Goal: Information Seeking & Learning: Learn about a topic

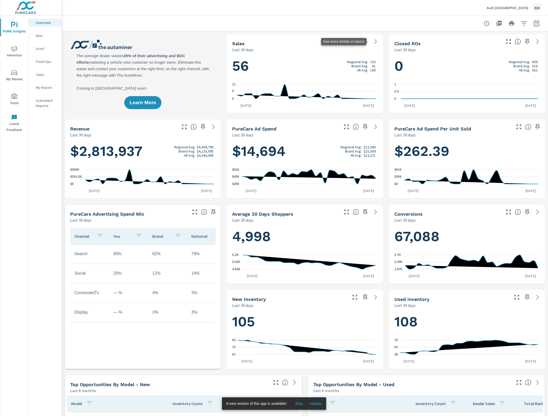
click at [374, 40] on icon at bounding box center [375, 41] width 2 height 5
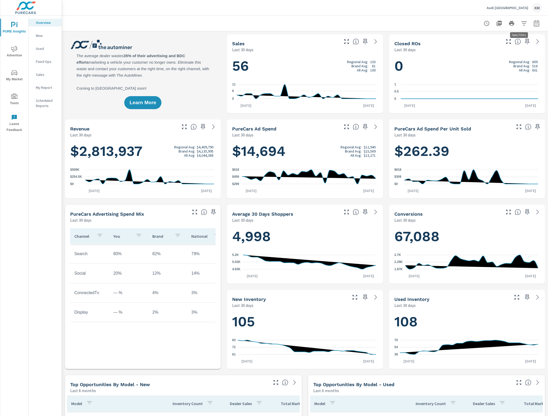
click at [521, 23] on icon "button" at bounding box center [523, 23] width 5 height 4
click at [481, 37] on li "Condition" at bounding box center [484, 37] width 79 height 13
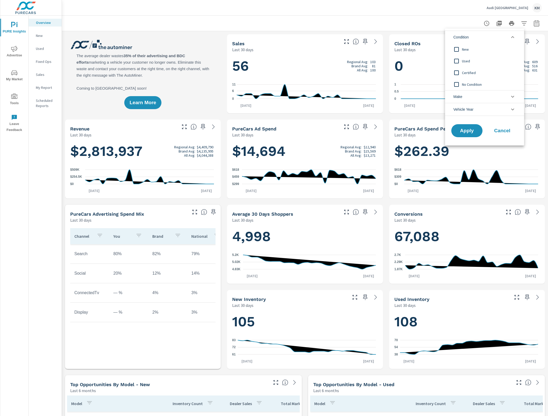
click at [465, 86] on span "No Condition" at bounding box center [490, 84] width 57 height 6
click at [462, 132] on span "Apply" at bounding box center [466, 130] width 21 height 5
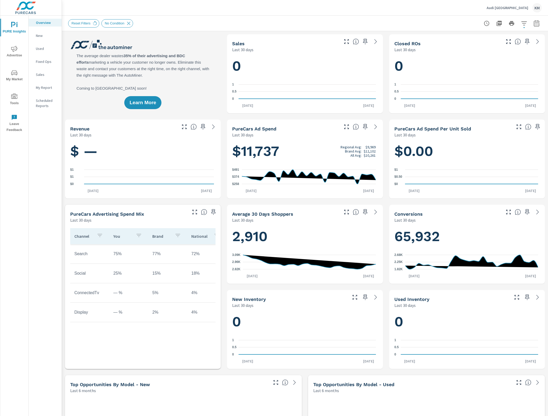
click at [519, 27] on button "button" at bounding box center [524, 23] width 10 height 10
click at [479, 39] on li "Condition" at bounding box center [484, 37] width 79 height 13
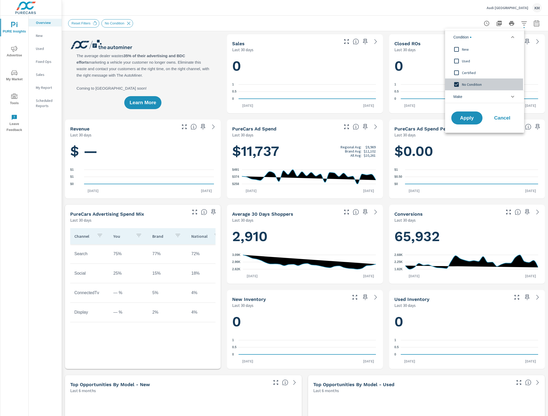
click at [468, 82] on span "No Condition" at bounding box center [490, 84] width 57 height 6
click at [467, 75] on span "Certified" at bounding box center [490, 73] width 57 height 6
click at [467, 62] on span "Used" at bounding box center [490, 61] width 57 height 6
click at [464, 48] on span "New" at bounding box center [490, 49] width 57 height 6
click at [461, 116] on span "Apply" at bounding box center [466, 118] width 21 height 5
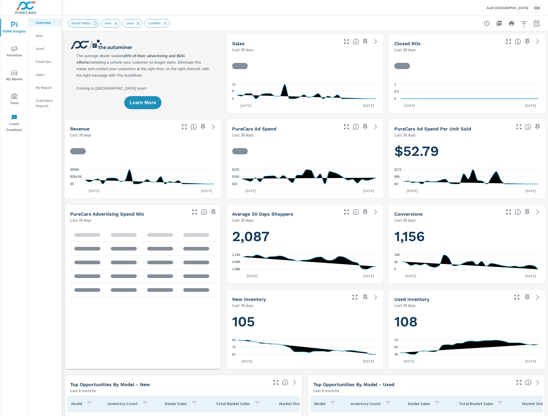
click at [91, 24] on span "Reset Filters" at bounding box center [80, 23] width 25 height 4
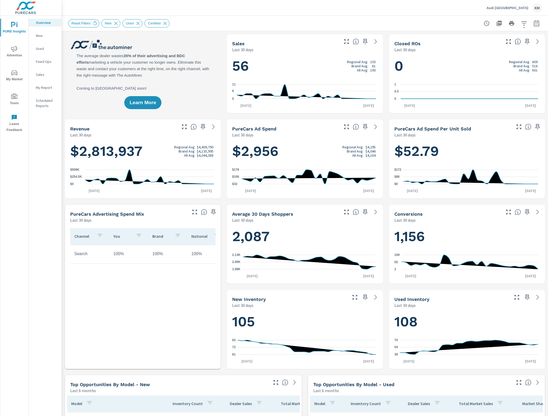
click at [91, 24] on span "Reset Filters" at bounding box center [80, 23] width 25 height 4
click at [93, 24] on icon at bounding box center [95, 24] width 6 height 6
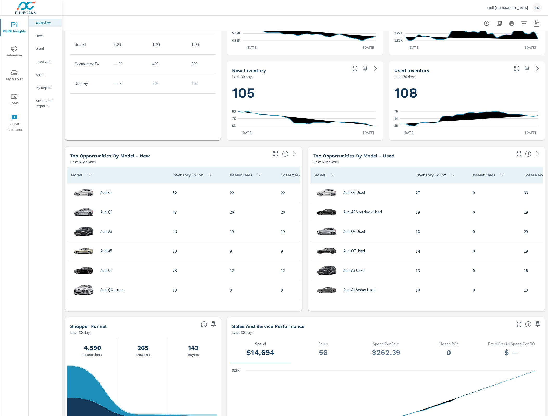
scroll to position [158, 0]
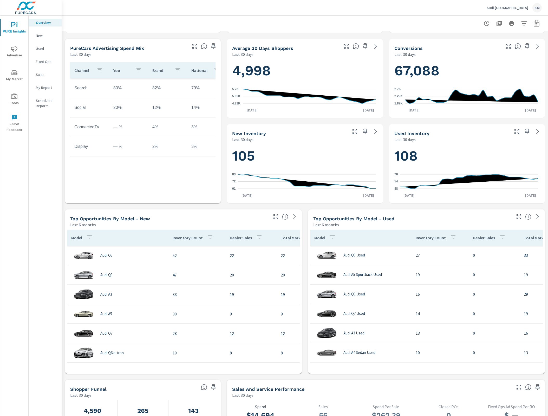
scroll to position [135, 0]
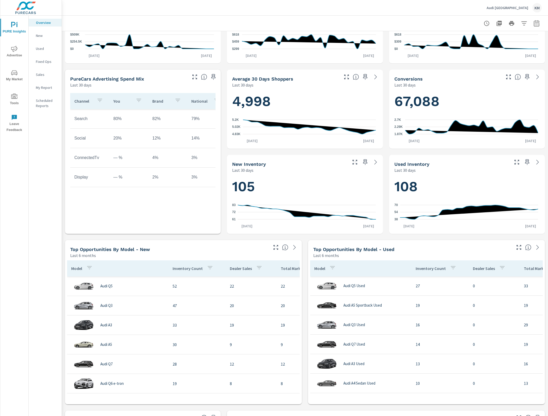
click at [245, 189] on h1 "105" at bounding box center [304, 187] width 145 height 18
click at [255, 189] on h1 "105" at bounding box center [304, 187] width 145 height 18
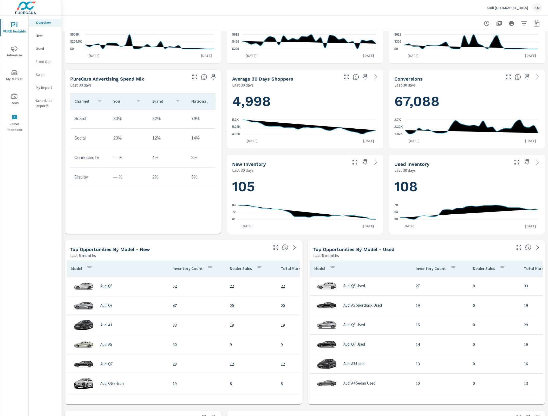
click at [265, 171] on div "Last 30 days" at bounding box center [289, 170] width 114 height 6
click at [252, 181] on h1 "105" at bounding box center [304, 187] width 145 height 18
click at [406, 189] on h1 "108" at bounding box center [466, 187] width 145 height 18
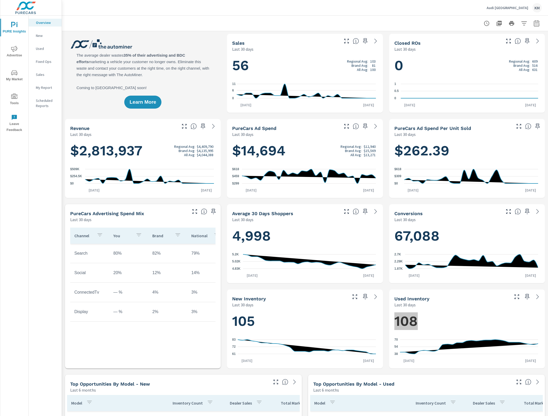
scroll to position [0, 0]
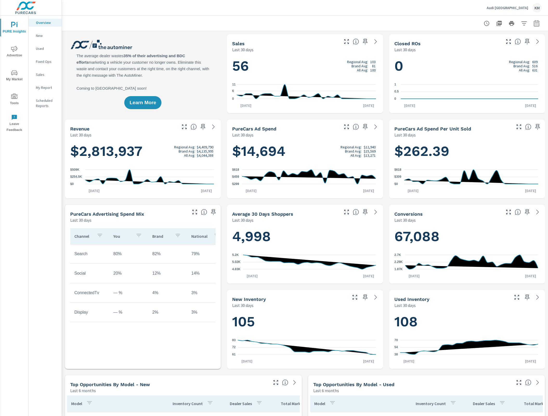
click at [372, 296] on icon at bounding box center [375, 297] width 6 height 6
click at [374, 298] on icon at bounding box center [375, 297] width 6 height 6
click at [372, 297] on icon at bounding box center [375, 297] width 6 height 6
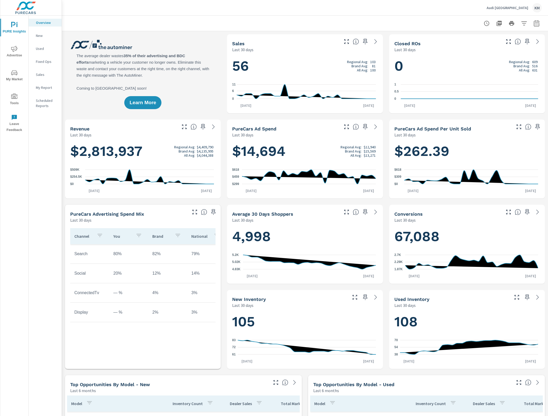
click at [372, 297] on icon at bounding box center [375, 297] width 6 height 6
click at [373, 298] on icon at bounding box center [375, 297] width 6 height 6
click at [372, 298] on icon at bounding box center [375, 297] width 6 height 6
click at [372, 297] on icon at bounding box center [375, 297] width 6 height 6
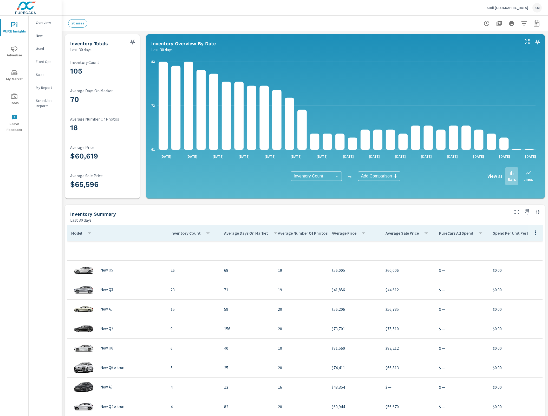
click at [255, 29] on div "20 miles" at bounding box center [304, 23] width 473 height 15
click at [508, 179] on p "Bars" at bounding box center [511, 179] width 8 height 6
click at [508, 171] on icon at bounding box center [511, 173] width 6 height 6
click at [511, 172] on div "Bars" at bounding box center [511, 176] width 13 height 18
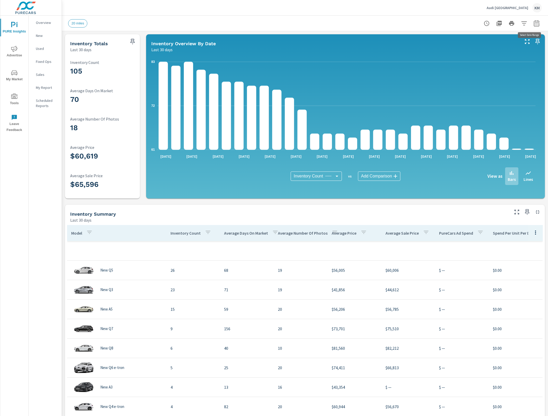
click at [533, 24] on icon "button" at bounding box center [536, 23] width 6 height 6
click at [535, 25] on button "button" at bounding box center [536, 23] width 10 height 10
click at [533, 26] on icon "button" at bounding box center [535, 23] width 5 height 6
click at [535, 28] on div at bounding box center [511, 23] width 60 height 10
click at [534, 27] on button "button" at bounding box center [536, 23] width 10 height 10
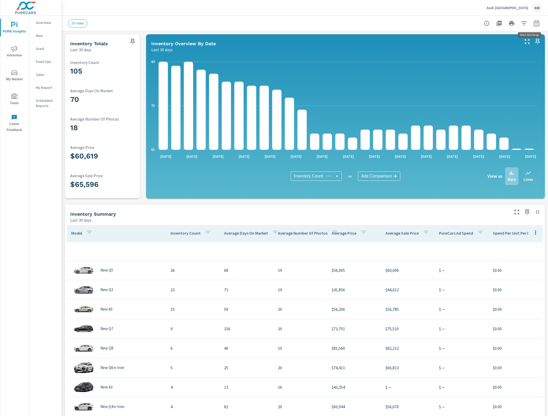
click at [533, 26] on icon "button" at bounding box center [535, 23] width 5 height 6
click at [534, 26] on icon "button" at bounding box center [536, 23] width 6 height 6
click at [535, 27] on div at bounding box center [511, 23] width 60 height 10
click at [534, 27] on button "button" at bounding box center [536, 23] width 10 height 10
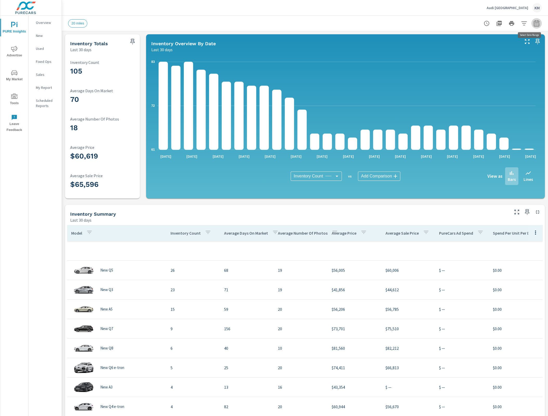
select select "Last 30 days"
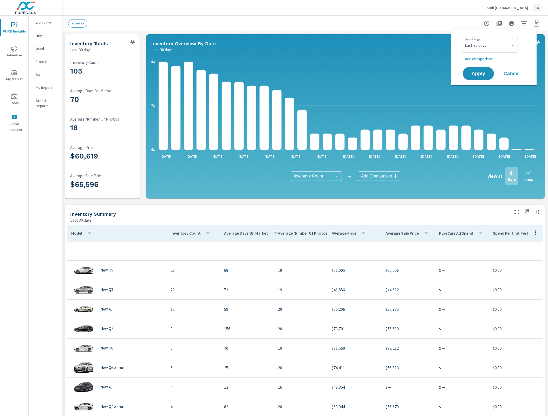
click at [535, 28] on div at bounding box center [511, 23] width 60 height 10
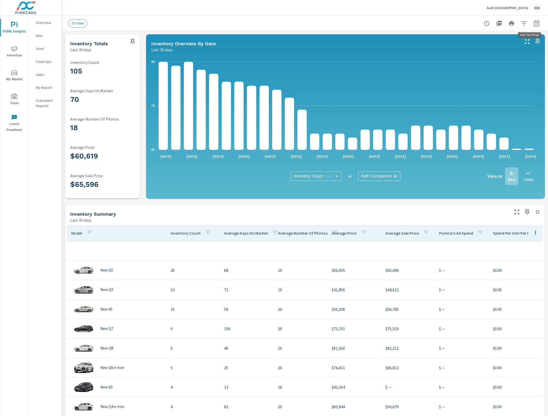
click at [535, 26] on button "button" at bounding box center [536, 23] width 10 height 10
select select "Last 30 days"
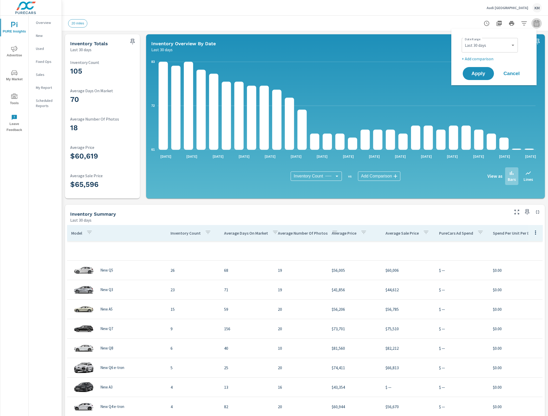
click at [535, 26] on button "button" at bounding box center [536, 23] width 10 height 10
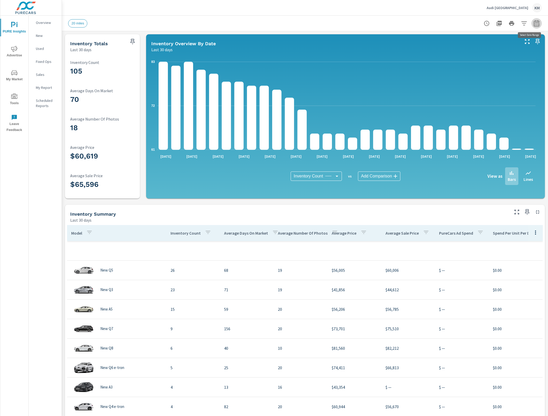
click at [531, 28] on button "button" at bounding box center [536, 23] width 10 height 10
select select "Last 30 days"
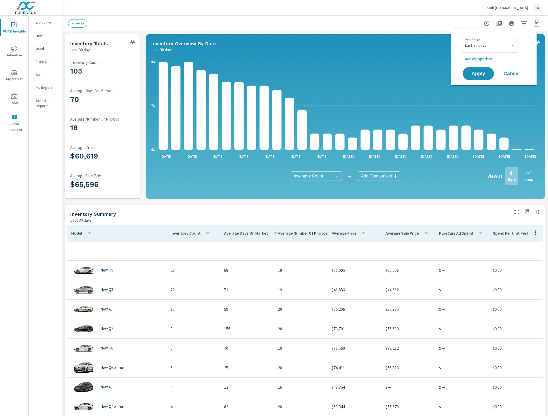
click at [531, 28] on button "button" at bounding box center [536, 23] width 10 height 10
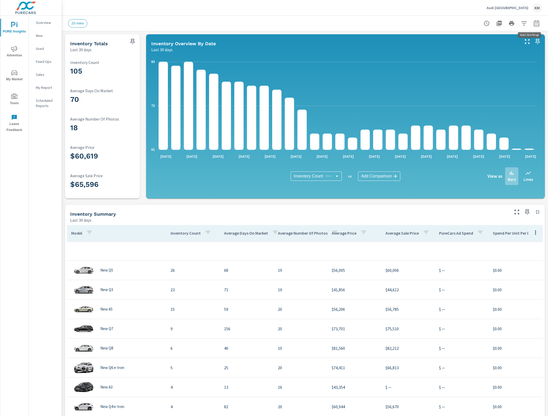
click at [531, 28] on button "button" at bounding box center [536, 23] width 10 height 10
click at [532, 28] on button "button" at bounding box center [536, 23] width 10 height 10
click at [533, 25] on icon "button" at bounding box center [536, 23] width 6 height 6
click at [532, 27] on button "button" at bounding box center [536, 23] width 10 height 10
click at [533, 25] on icon "button" at bounding box center [536, 23] width 6 height 6
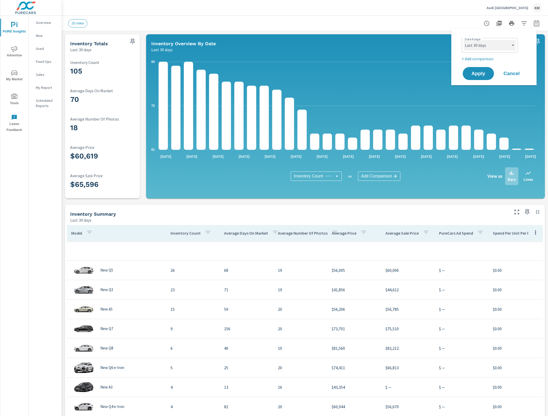
click at [513, 45] on select "Custom [DATE] Last week Last 7 days Last 14 days Last 30 days Last 45 days Last…" at bounding box center [490, 45] width 52 height 10
click at [515, 45] on select "Custom [DATE] Last week Last 7 days Last 14 days Last 30 days Last 45 days Last…" at bounding box center [490, 45] width 52 height 10
click at [513, 50] on select "Custom [DATE] Last week Last 7 days Last 14 days Last 30 days Last 45 days Last…" at bounding box center [490, 45] width 52 height 10
click at [514, 45] on select "Custom [DATE] Last week Last 7 days Last 14 days Last 30 days Last 45 days Last…" at bounding box center [490, 45] width 52 height 10
click at [515, 44] on select "Custom [DATE] Last week Last 7 days Last 14 days Last 30 days Last 45 days Last…" at bounding box center [490, 45] width 52 height 10
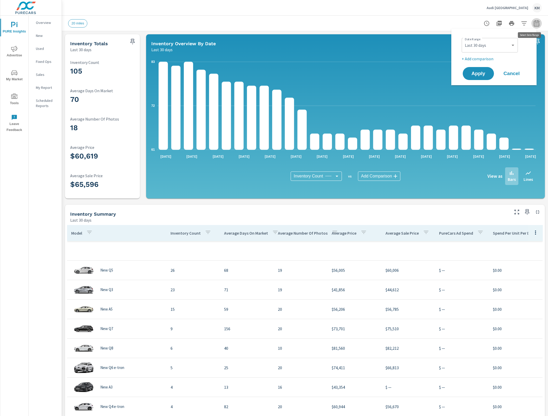
click at [534, 23] on icon "button" at bounding box center [535, 24] width 3 height 2
click at [495, 48] on select "Custom [DATE] Last week Last 7 days Last 14 days Last 30 days Last 45 days Last…" at bounding box center [490, 45] width 52 height 10
click at [464, 40] on select "Custom [DATE] Last week Last 7 days Last 14 days Last 30 days Last 45 days Last…" at bounding box center [490, 45] width 52 height 10
click at [511, 46] on select "Custom [DATE] Last week Last 7 days Last 14 days Last 30 days Last 45 days Last…" at bounding box center [490, 45] width 52 height 10
click at [464, 40] on select "Custom [DATE] Last week Last 7 days Last 14 days Last 30 days Last 45 days Last…" at bounding box center [490, 45] width 52 height 10
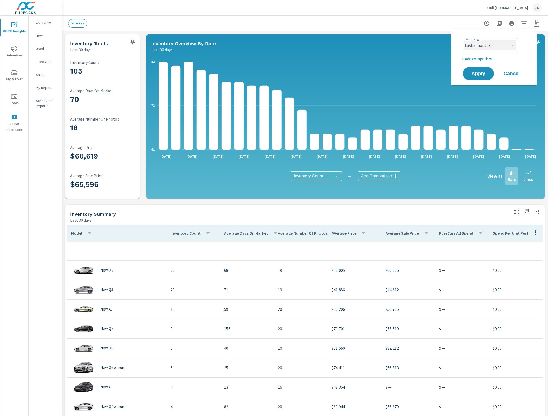
click at [515, 46] on select "Custom [DATE] Last week Last 7 days Last 14 days Last 30 days Last 45 days Last…" at bounding box center [490, 45] width 52 height 10
click at [514, 46] on select "Custom [DATE] Last week Last 7 days Last 14 days Last 30 days Last 45 days Last…" at bounding box center [490, 45] width 52 height 10
click at [464, 40] on select "Custom [DATE] Last week Last 7 days Last 14 days Last 30 days Last 45 days Last…" at bounding box center [490, 45] width 52 height 10
click at [491, 41] on select "Custom [DATE] Last week Last 7 days Last 14 days Last 30 days Last 45 days Last…" at bounding box center [490, 45] width 52 height 10
click at [464, 40] on select "Custom [DATE] Last week Last 7 days Last 14 days Last 30 days Last 45 days Last…" at bounding box center [490, 45] width 52 height 10
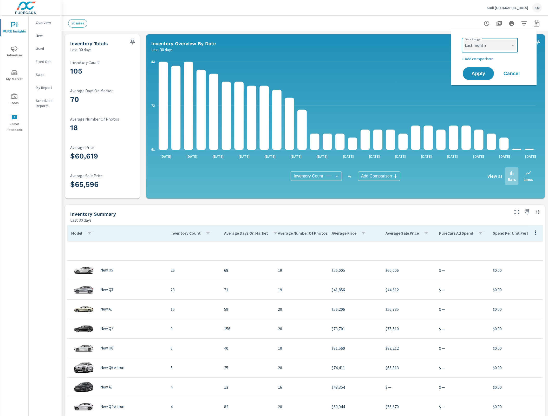
click at [496, 50] on select "Custom [DATE] Last week Last 7 days Last 14 days Last 30 days Last 45 days Last…" at bounding box center [490, 45] width 52 height 10
click at [464, 40] on select "Custom [DATE] Last week Last 7 days Last 14 days Last 30 days Last 45 days Last…" at bounding box center [490, 45] width 52 height 10
select select "Last 3 months"
click at [493, 46] on select "Custom [DATE] Last week Last 7 days Last 14 days Last 30 days Last 45 days Last…" at bounding box center [490, 45] width 52 height 10
click at [464, 40] on select "Custom [DATE] Last week Last 7 days Last 14 days Last 30 days Last 45 days Last…" at bounding box center [490, 45] width 52 height 10
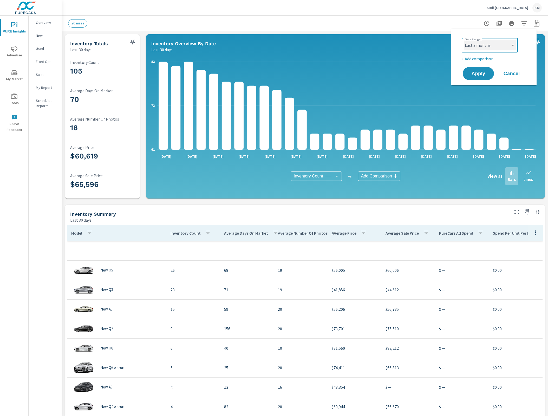
click at [513, 46] on select "Custom [DATE] Last week Last 7 days Last 14 days Last 30 days Last 45 days Last…" at bounding box center [490, 45] width 52 height 10
click at [464, 40] on select "Custom [DATE] Last week Last 7 days Last 14 days Last 30 days Last 45 days Last…" at bounding box center [490, 45] width 52 height 10
click at [508, 45] on select "Custom [DATE] Last week Last 7 days Last 14 days Last 30 days Last 45 days Last…" at bounding box center [490, 45] width 52 height 10
click at [501, 46] on select "Custom [DATE] Last week Last 7 days Last 14 days Last 30 days Last 45 days Last…" at bounding box center [490, 45] width 52 height 10
click at [532, 27] on button "button" at bounding box center [536, 23] width 10 height 10
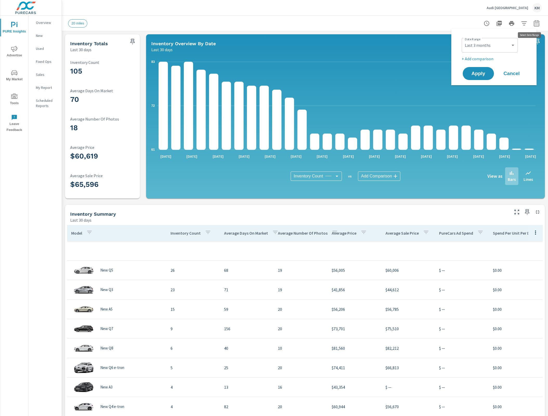
click at [534, 27] on button "button" at bounding box center [536, 23] width 10 height 10
click at [534, 24] on icon "button" at bounding box center [535, 24] width 3 height 2
click at [533, 23] on icon "button" at bounding box center [536, 23] width 6 height 6
click at [537, 31] on header "20 miles" at bounding box center [305, 24] width 486 height 16
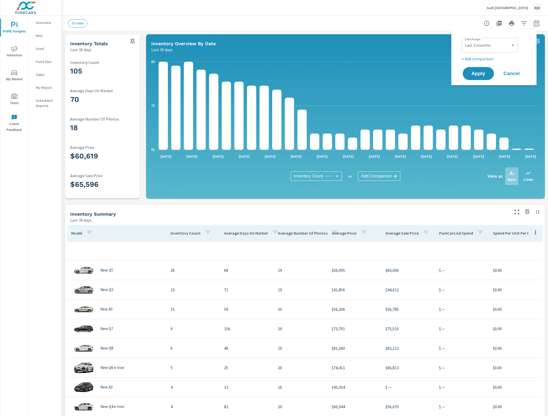
click at [535, 28] on div at bounding box center [511, 23] width 60 height 10
click at [533, 27] on button "button" at bounding box center [536, 23] width 10 height 10
click at [513, 45] on select "Custom [DATE] Last week Last 7 days Last 14 days Last 30 days Last 45 days Last…" at bounding box center [490, 45] width 52 height 10
click at [533, 25] on icon "button" at bounding box center [536, 23] width 6 height 6
click at [533, 27] on button "button" at bounding box center [536, 23] width 10 height 10
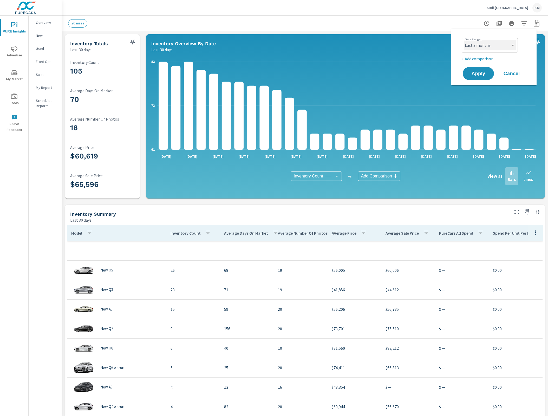
click at [510, 47] on select "Custom [DATE] Last week Last 7 days Last 14 days Last 30 days Last 45 days Last…" at bounding box center [490, 45] width 52 height 10
click at [464, 40] on select "Custom [DATE] Last week Last 7 days Last 14 days Last 30 days Last 45 days Last…" at bounding box center [490, 45] width 52 height 10
click at [507, 179] on p "Bars" at bounding box center [511, 179] width 8 height 6
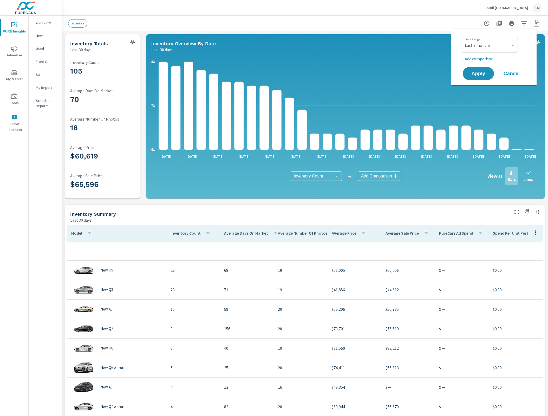
click at [507, 178] on p "Bars" at bounding box center [511, 179] width 8 height 6
click at [507, 180] on p "Bars" at bounding box center [511, 179] width 8 height 6
click at [507, 184] on div "Bars" at bounding box center [511, 176] width 13 height 18
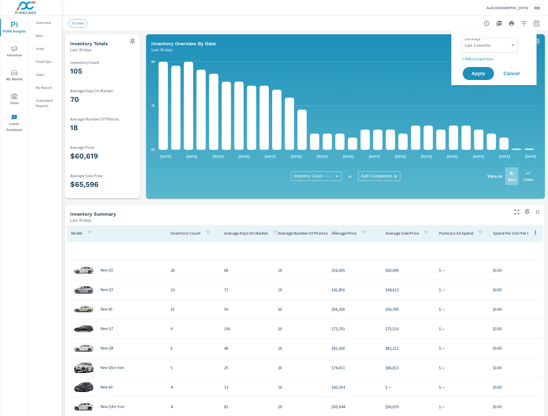
click at [507, 184] on div "Bars" at bounding box center [511, 176] width 13 height 18
click at [509, 174] on icon at bounding box center [511, 173] width 6 height 6
click at [509, 186] on div "Inventory Count Inventory Count ​ vs Add Comparison ​ View as Bars Lines" at bounding box center [345, 176] width 380 height 26
click at [509, 185] on div "Bars" at bounding box center [511, 176] width 13 height 18
click at [483, 77] on button "Apply" at bounding box center [478, 74] width 32 height 14
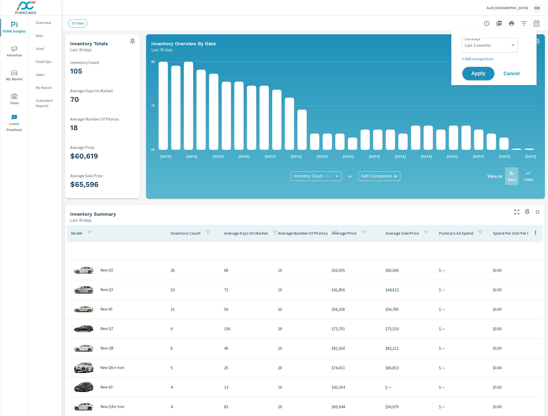
click at [472, 76] on span "Apply" at bounding box center [477, 73] width 21 height 5
click at [496, 44] on select "Custom [DATE] Last week Last 7 days Last 14 days Last 30 days Last 45 days Last…" at bounding box center [490, 45] width 52 height 10
click at [475, 74] on span "Apply" at bounding box center [477, 73] width 21 height 5
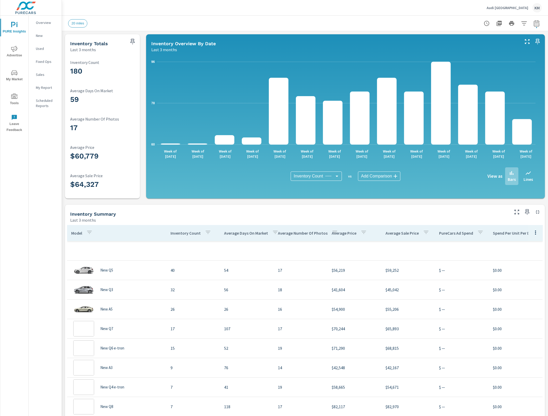
click at [508, 172] on icon at bounding box center [511, 173] width 6 height 6
click at [508, 174] on icon at bounding box center [511, 173] width 6 height 6
click at [107, 35] on div "Inventory Totals Last 3 months" at bounding box center [95, 43] width 61 height 18
click at [107, 33] on div "Inventory Totals Last 3 months 180 Inventory Count 59 Average Days On Market 17…" at bounding box center [305, 244] width 486 height 426
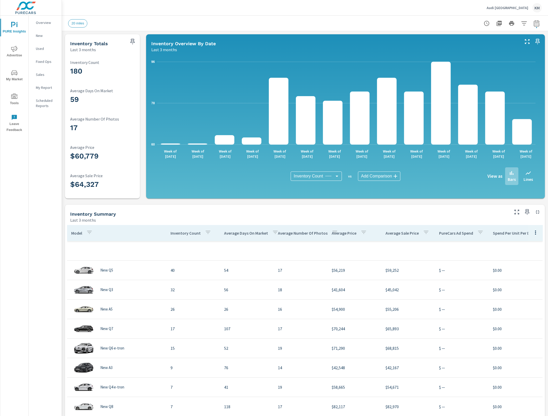
click at [115, 42] on div "Inventory Totals" at bounding box center [97, 44] width 54 height 6
click at [114, 38] on div "Inventory Totals Last 3 months" at bounding box center [95, 43] width 61 height 18
click at [130, 35] on div at bounding box center [133, 39] width 14 height 11
click at [136, 50] on div "Inventory Totals Last 3 months" at bounding box center [102, 43] width 75 height 18
click at [136, 56] on div "180 Inventory Count 59 Average Days On Market 17 Average Number Of Photos $60,7…" at bounding box center [102, 126] width 71 height 142
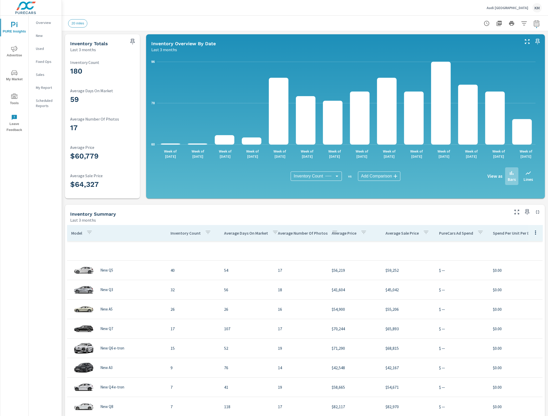
click at [137, 56] on div "180 Inventory Count 59 Average Days On Market 17 Average Number Of Photos $60,7…" at bounding box center [102, 125] width 75 height 146
click at [138, 53] on div "180 Inventory Count 59 Average Days On Market 17 Average Number Of Photos $60,7…" at bounding box center [102, 125] width 75 height 146
click at [138, 51] on div "Inventory Totals Last 3 months" at bounding box center [102, 43] width 75 height 18
click at [141, 52] on div "Inventory Totals Last 3 months 180 Inventory Count 59 Average Days On Market 17…" at bounding box center [305, 244] width 486 height 426
click at [138, 52] on div "Inventory Totals Last 3 months" at bounding box center [102, 43] width 75 height 18
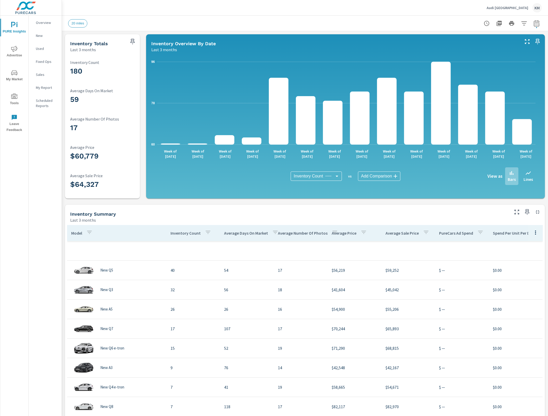
click at [67, 55] on div "180 Inventory Count 59 Average Days On Market 17 Average Number Of Photos $60,7…" at bounding box center [102, 125] width 75 height 146
click at [66, 52] on div "Inventory Totals Last 3 months" at bounding box center [95, 43] width 61 height 18
click at [66, 50] on div "Inventory Totals Last 3 months" at bounding box center [95, 43] width 61 height 18
click at [65, 48] on div "Inventory Totals Last 3 months" at bounding box center [95, 43] width 61 height 18
click at [67, 36] on div "Inventory Totals Last 3 months" at bounding box center [95, 43] width 61 height 18
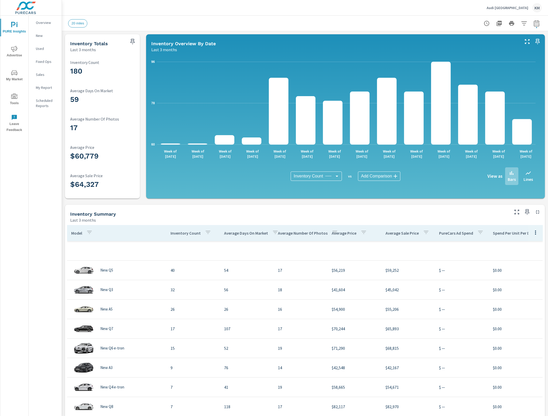
click at [65, 57] on div "180 Inventory Count 59 Average Days On Market 17 Average Number Of Photos $60,7…" at bounding box center [102, 125] width 75 height 146
click at [377, 41] on div "Inventory Overview By Date" at bounding box center [334, 44] width 367 height 6
click at [381, 37] on div "Inventory Overview By Date Last 3 months" at bounding box center [333, 43] width 375 height 18
click at [529, 60] on icon "60 78 96" at bounding box center [343, 103] width 384 height 91
click at [535, 51] on div "Inventory Overview By Date Last 3 months" at bounding box center [345, 43] width 399 height 18
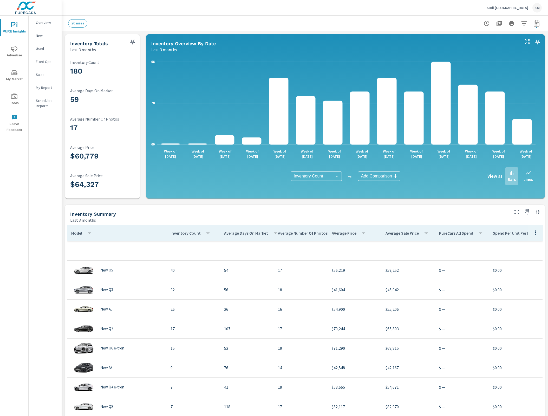
drag, startPoint x: 539, startPoint y: 54, endPoint x: 539, endPoint y: 59, distance: 4.9
click at [539, 54] on div "60 78 96 Week of Jun 1st Week of Jun 8th Week of Jun 15th Week of Jun 22nd Week…" at bounding box center [345, 125] width 399 height 146
click at [533, 23] on icon "button" at bounding box center [536, 23] width 6 height 6
click at [521, 25] on icon "button" at bounding box center [523, 23] width 5 height 4
click at [521, 27] on button "button" at bounding box center [524, 23] width 10 height 10
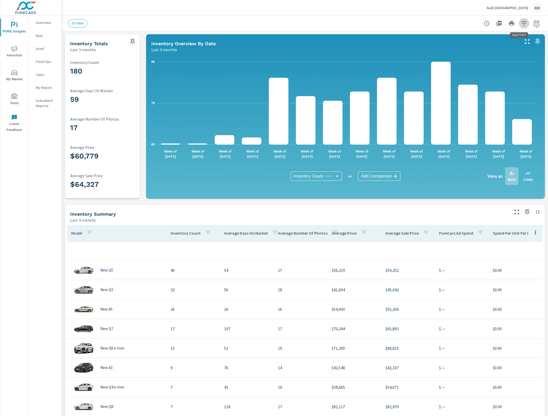
click at [520, 28] on button "button" at bounding box center [524, 23] width 10 height 10
click at [521, 24] on icon "button" at bounding box center [524, 23] width 6 height 6
click at [520, 27] on button "button" at bounding box center [524, 23] width 10 height 10
click at [521, 27] on button "button" at bounding box center [524, 23] width 10 height 10
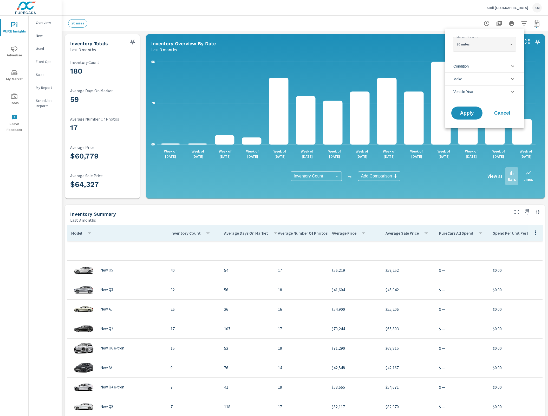
click at [512, 67] on icon "filter options" at bounding box center [512, 66] width 3 height 2
click at [513, 68] on icon "filter options" at bounding box center [512, 66] width 6 height 6
click at [511, 69] on icon "filter options" at bounding box center [512, 66] width 6 height 6
click at [513, 65] on icon "filter options" at bounding box center [512, 66] width 6 height 6
click at [513, 66] on icon "filter options" at bounding box center [512, 66] width 6 height 6
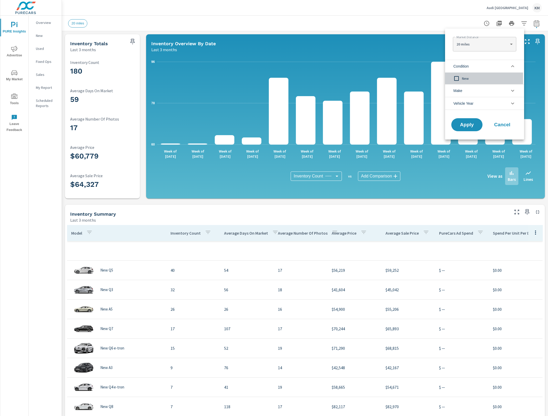
click at [461, 78] on input "filter options" at bounding box center [456, 78] width 11 height 11
click at [469, 122] on span "Apply" at bounding box center [466, 124] width 21 height 5
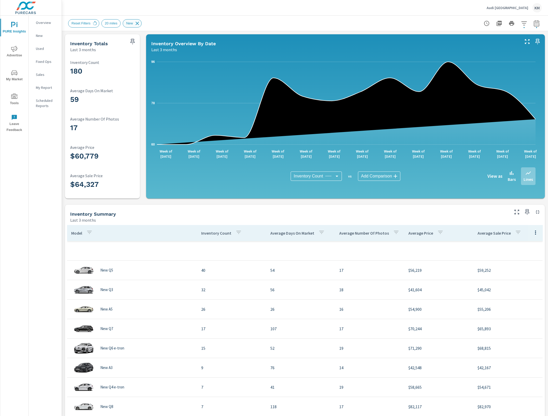
click at [138, 22] on icon at bounding box center [137, 24] width 6 height 6
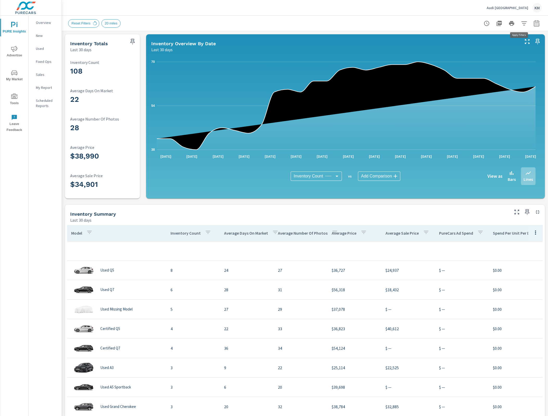
click at [521, 24] on icon "button" at bounding box center [524, 23] width 6 height 6
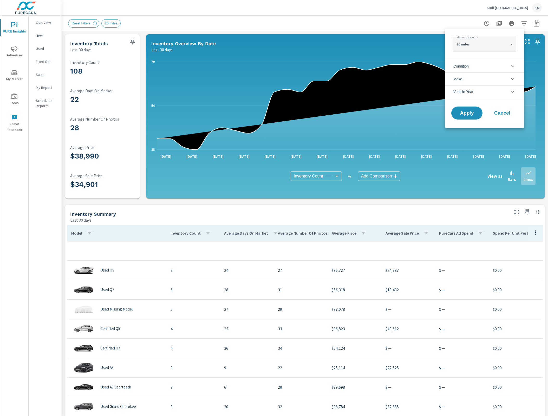
click at [501, 64] on li "Condition" at bounding box center [484, 66] width 79 height 13
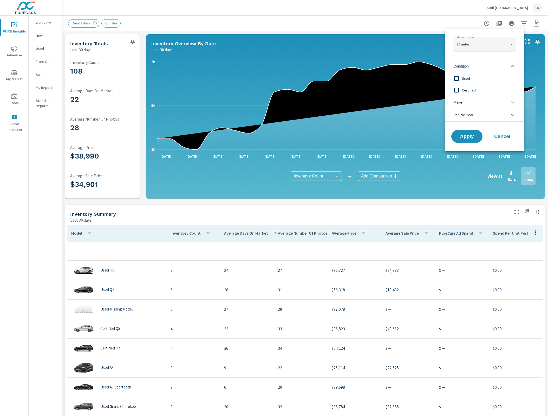
click at [501, 64] on li "Condition" at bounding box center [484, 66] width 79 height 13
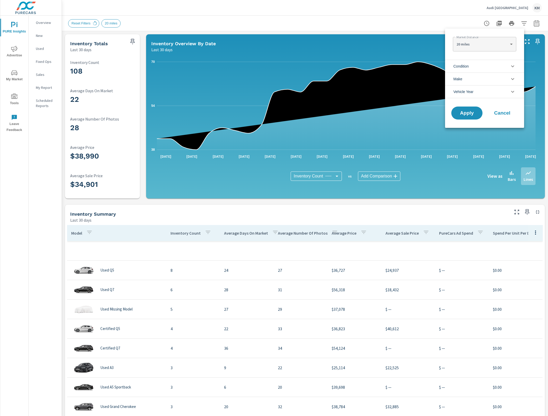
click at [520, 24] on div at bounding box center [274, 208] width 548 height 416
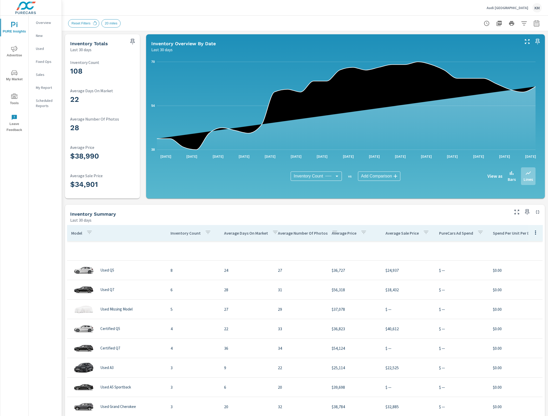
click at [521, 24] on icon "button" at bounding box center [524, 23] width 6 height 6
click at [518, 24] on body "PURE Insights Advertise My Market Tools Leave Feedback Overview New Used Fixed …" at bounding box center [274, 208] width 548 height 416
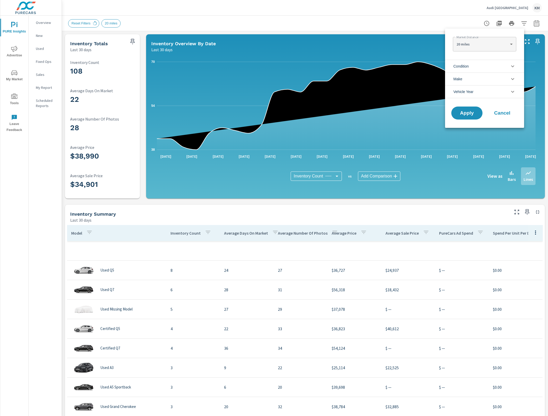
click at [518, 24] on div at bounding box center [274, 208] width 548 height 416
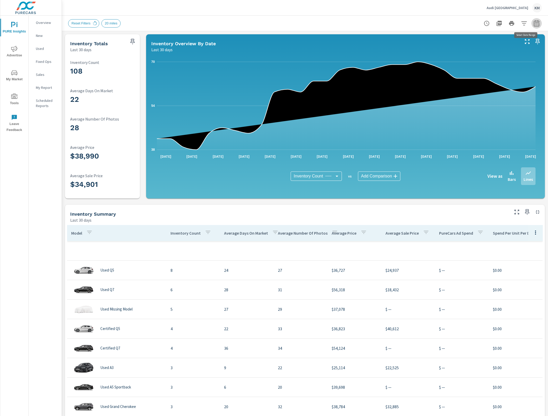
click at [535, 26] on button "button" at bounding box center [536, 23] width 10 height 10
select select "Last 30 days"
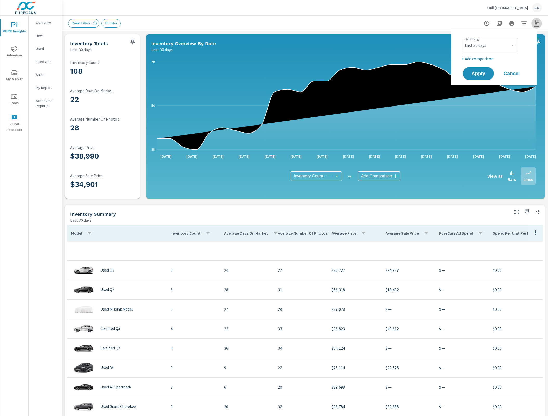
click at [535, 26] on button "button" at bounding box center [536, 23] width 10 height 10
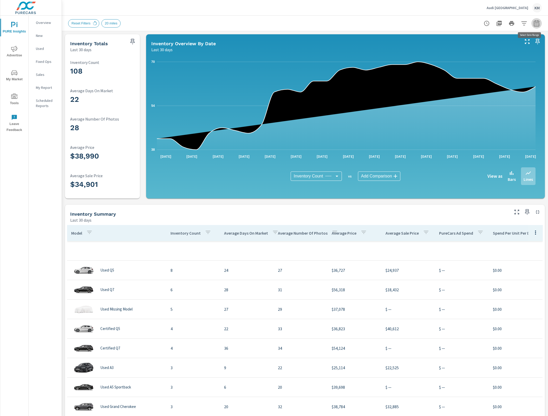
click at [534, 26] on button "button" at bounding box center [536, 23] width 10 height 10
click at [505, 176] on div "Bars" at bounding box center [511, 176] width 13 height 18
click at [507, 182] on p "Bars" at bounding box center [511, 179] width 8 height 6
click at [505, 184] on div "Bars" at bounding box center [511, 176] width 13 height 18
click at [505, 183] on div "Bars" at bounding box center [511, 176] width 13 height 18
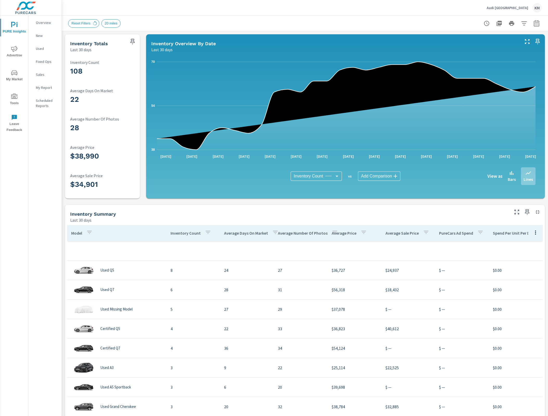
click at [524, 22] on button "button" at bounding box center [524, 23] width 10 height 10
click at [533, 23] on icon "button" at bounding box center [536, 23] width 6 height 6
click at [535, 27] on div at bounding box center [511, 23] width 60 height 10
click at [534, 26] on icon "button" at bounding box center [536, 23] width 6 height 6
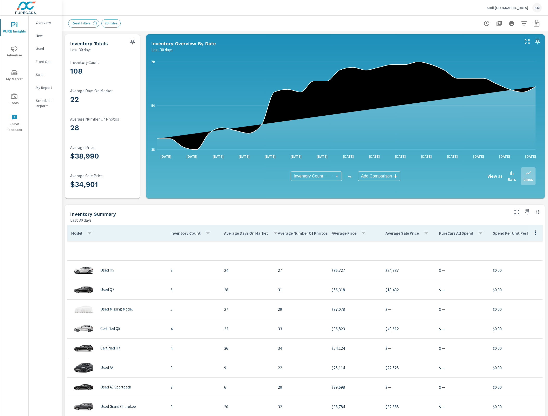
click at [531, 29] on div "Reset Filters 20 miles" at bounding box center [304, 23] width 473 height 15
click at [531, 27] on button "button" at bounding box center [536, 23] width 10 height 10
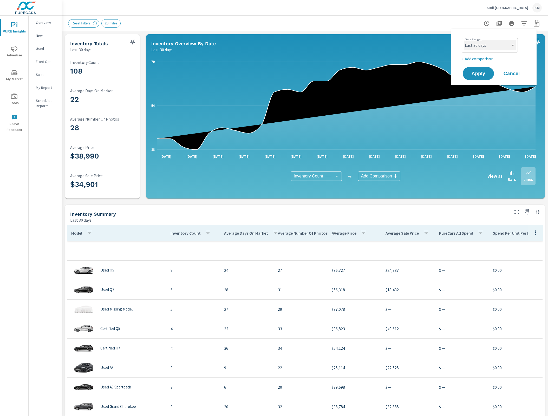
click at [513, 45] on select "Custom [DATE] Last week Last 7 days Last 14 days Last 30 days Last 45 days Last…" at bounding box center [490, 45] width 52 height 10
click at [464, 40] on select "Custom [DATE] Last week Last 7 days Last 14 days Last 30 days Last 45 days Last…" at bounding box center [490, 45] width 52 height 10
select select "Last 3 months"
click at [533, 25] on icon "button" at bounding box center [536, 23] width 6 height 6
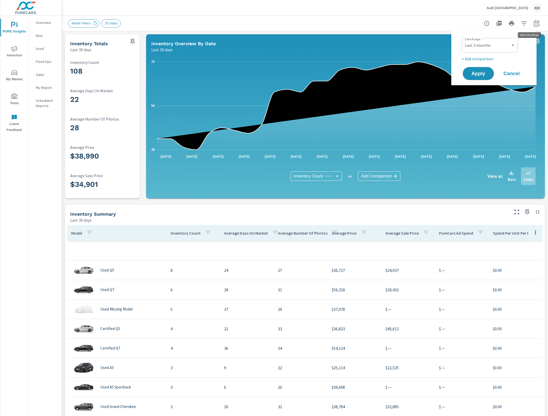
click at [531, 28] on button "button" at bounding box center [536, 23] width 10 height 10
click at [514, 44] on select "Custom [DATE] Last week Last 7 days Last 14 days Last 30 days Last 45 days Last…" at bounding box center [490, 45] width 52 height 10
click at [464, 40] on select "Custom [DATE] Last week Last 7 days Last 14 days Last 30 days Last 45 days Last…" at bounding box center [490, 45] width 52 height 10
click at [487, 77] on button "Apply" at bounding box center [478, 74] width 32 height 14
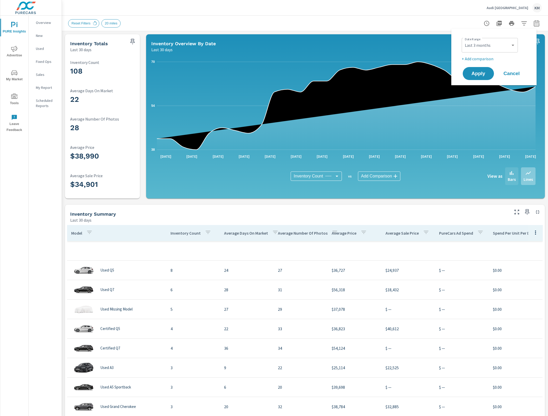
click at [508, 172] on icon at bounding box center [511, 173] width 6 height 6
click at [499, 50] on div "Custom [DATE] Last week Last 7 days Last 14 days Last 30 days Last 45 days Last…" at bounding box center [489, 45] width 56 height 15
drag, startPoint x: 480, startPoint y: 75, endPoint x: 478, endPoint y: 82, distance: 7.6
click at [479, 75] on span "Apply" at bounding box center [478, 73] width 21 height 5
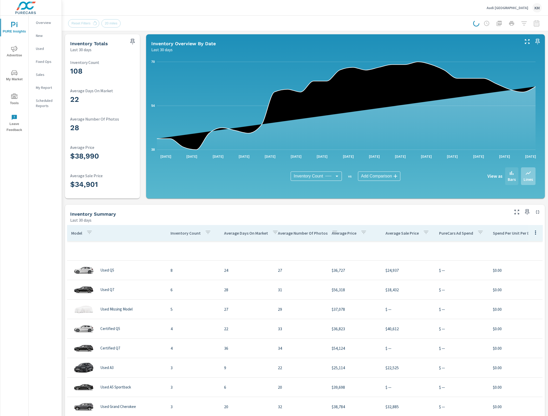
click at [508, 172] on icon at bounding box center [511, 173] width 6 height 6
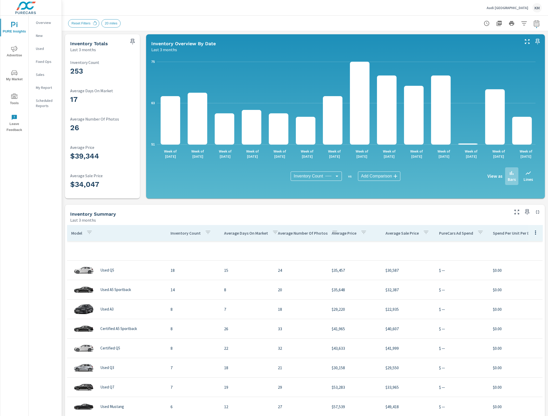
click at [139, 56] on div "253 Inventory Count 17 Average Days On Market 26 Average Number Of Photos $39,3…" at bounding box center [102, 125] width 75 height 146
click at [315, 60] on icon "51 63 75" at bounding box center [343, 103] width 384 height 91
click at [538, 55] on div "51 63 75 Week of Jun 1st Week of Jun 8th Week of Jun 15th Week of Jun 22nd Week…" at bounding box center [345, 125] width 399 height 146
click at [521, 24] on icon "button" at bounding box center [524, 23] width 6 height 6
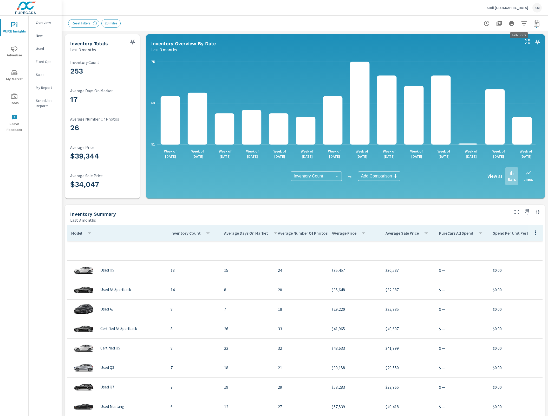
click at [521, 23] on icon "button" at bounding box center [524, 23] width 6 height 6
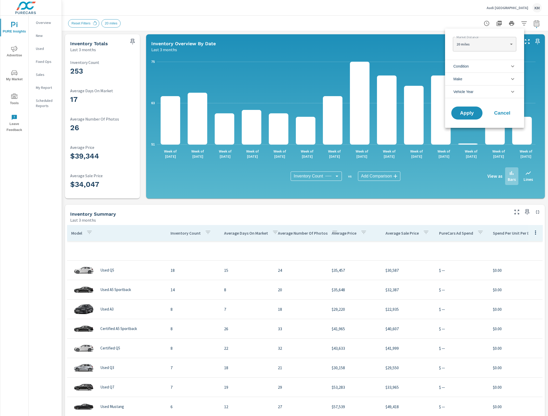
click at [506, 58] on ul "Condition Used Certified Make Audi Toyota Ford Chevrolet GMC BMW Hyundai Vehicl…" at bounding box center [484, 79] width 79 height 43
click at [506, 72] on li "Condition" at bounding box center [484, 66] width 79 height 13
click at [505, 65] on li "Condition" at bounding box center [484, 66] width 79 height 13
click at [387, 40] on div at bounding box center [274, 208] width 548 height 416
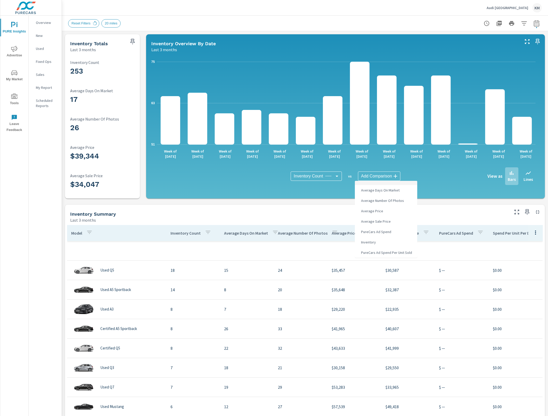
click at [365, 174] on body "PURE Insights Advertise My Market Tools Leave Feedback Overview New Used Fixed …" at bounding box center [274, 208] width 548 height 416
click at [150, 22] on div at bounding box center [274, 208] width 548 height 416
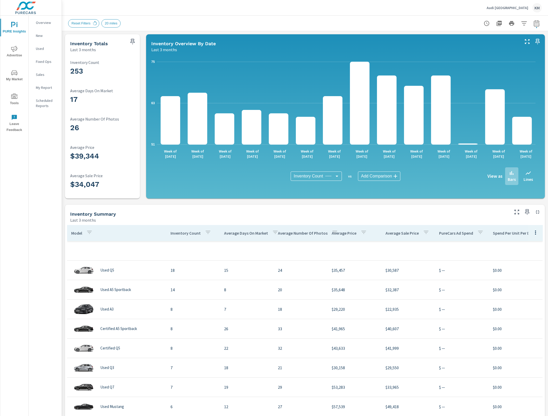
click at [42, 23] on p "Overview" at bounding box center [47, 22] width 22 height 5
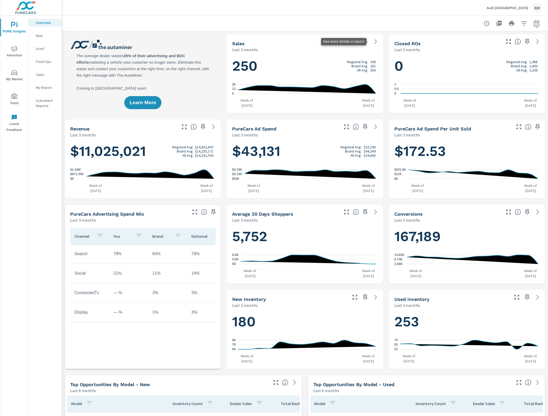
click at [373, 41] on icon at bounding box center [375, 41] width 6 height 6
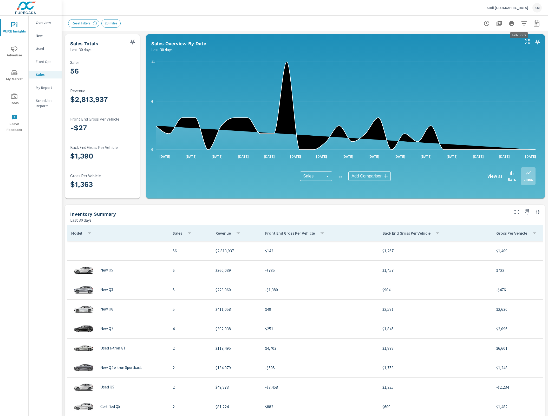
click at [521, 22] on icon "button" at bounding box center [523, 23] width 5 height 4
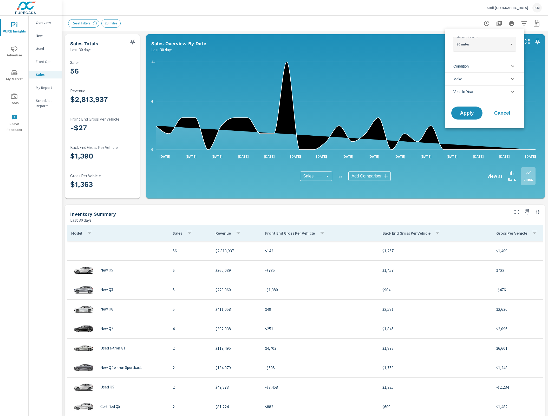
click at [496, 67] on li "Condition" at bounding box center [484, 66] width 79 height 13
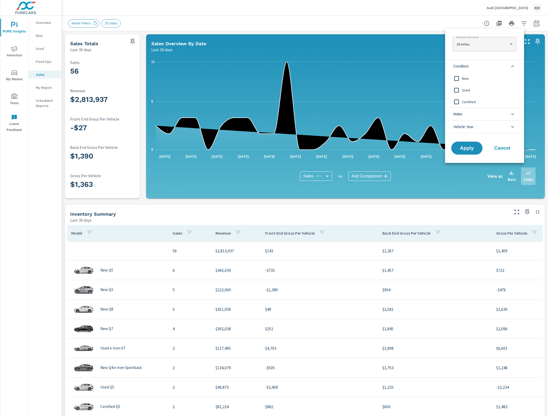
click at [466, 81] on span "New" at bounding box center [490, 78] width 57 height 6
click at [475, 149] on span "Apply" at bounding box center [466, 148] width 21 height 5
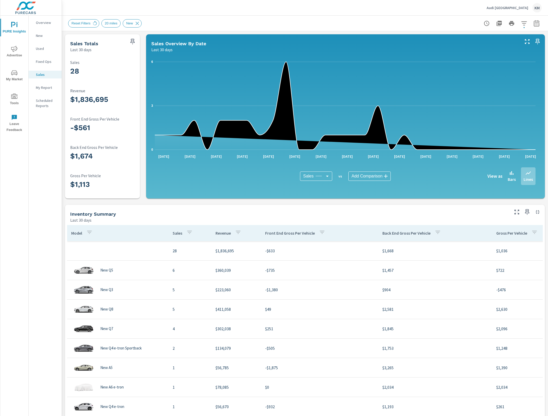
click at [521, 23] on icon "button" at bounding box center [523, 23] width 5 height 4
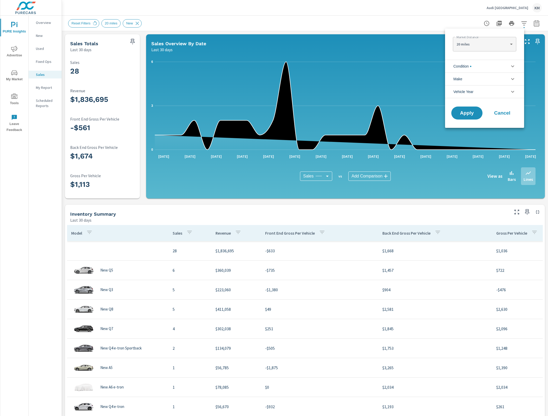
click at [497, 67] on li "Condition" at bounding box center [484, 66] width 79 height 13
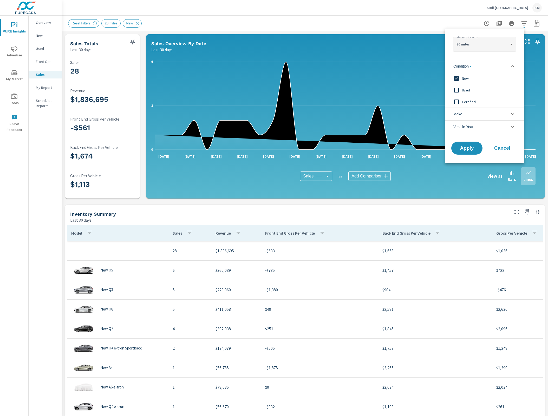
click at [471, 88] on span "Used" at bounding box center [490, 90] width 57 height 6
click at [470, 101] on span "Certified" at bounding box center [490, 102] width 57 height 6
click at [470, 144] on button "Apply" at bounding box center [467, 148] width 32 height 14
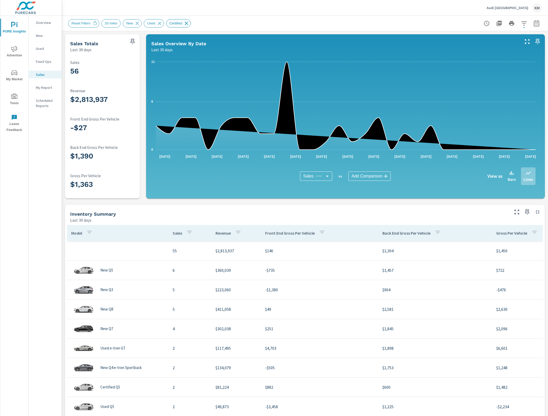
click at [186, 23] on icon at bounding box center [186, 24] width 6 height 6
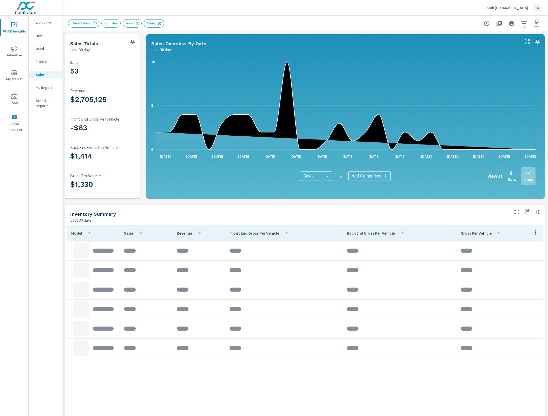
click at [160, 23] on icon at bounding box center [159, 23] width 3 height 3
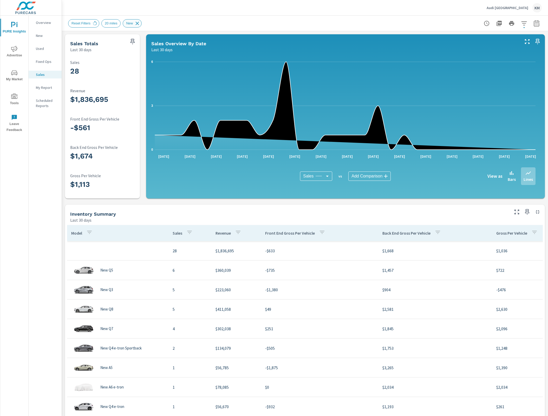
click at [140, 24] on icon at bounding box center [137, 24] width 6 height 6
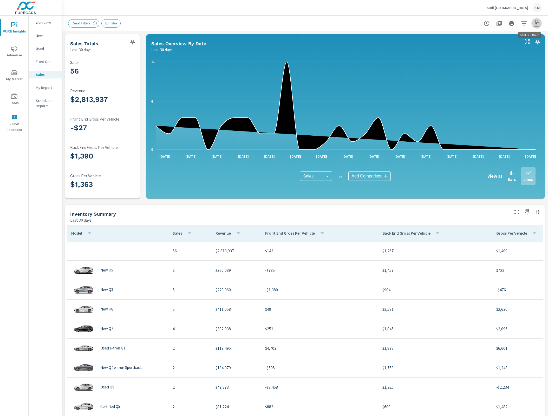
click at [532, 28] on button "button" at bounding box center [536, 23] width 10 height 10
click at [534, 27] on button "button" at bounding box center [536, 23] width 10 height 10
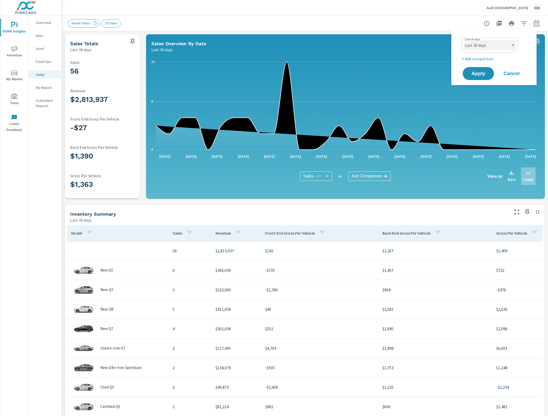
click at [511, 45] on select "Custom [DATE] Last week Last 7 days Last 14 days Last 30 days Last 45 days Last…" at bounding box center [490, 45] width 52 height 10
click at [511, 46] on select "Custom [DATE] Last week Last 7 days Last 14 days Last 30 days Last 45 days Last…" at bounding box center [490, 45] width 52 height 10
click at [464, 40] on select "Custom [DATE] Last week Last 7 days Last 14 days Last 30 days Last 45 days Last…" at bounding box center [490, 45] width 52 height 10
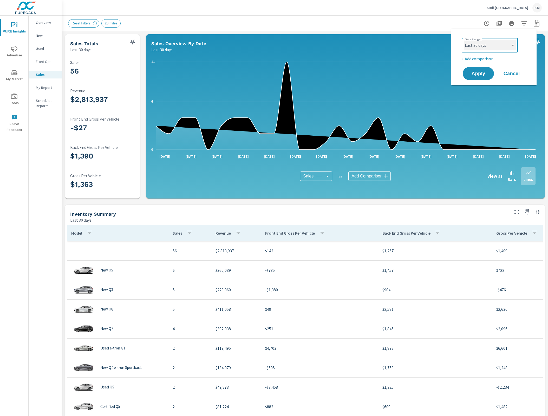
select select "Last 90 days"
click at [514, 48] on select "Custom [DATE] Last week Last 7 days Last 14 days Last 30 days Last 45 days Last…" at bounding box center [490, 45] width 52 height 10
click at [464, 40] on select "Custom [DATE] Last week Last 7 days Last 14 days Last 30 days Last 45 days Last…" at bounding box center [490, 45] width 52 height 10
click at [488, 78] on button "Apply" at bounding box center [478, 74] width 32 height 14
click at [121, 65] on div "56 Sales" at bounding box center [104, 69] width 69 height 18
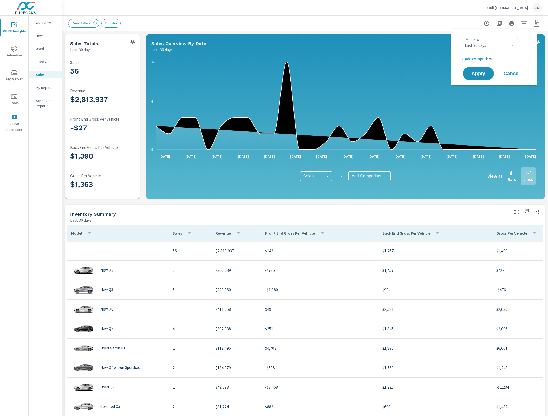
click at [134, 57] on div "56 Sales $2,813,937 Revenue -$27 Front End Gross Per Vehicle $1,390 Back End Gr…" at bounding box center [102, 126] width 71 height 142
click at [473, 72] on span "Apply" at bounding box center [477, 73] width 21 height 5
click at [483, 76] on span "Apply" at bounding box center [477, 73] width 21 height 5
click at [499, 51] on div "Custom [DATE] Last week Last 7 days Last 14 days Last 30 days Last 45 days Last…" at bounding box center [489, 45] width 56 height 15
click at [493, 74] on button "Apply" at bounding box center [478, 74] width 32 height 14
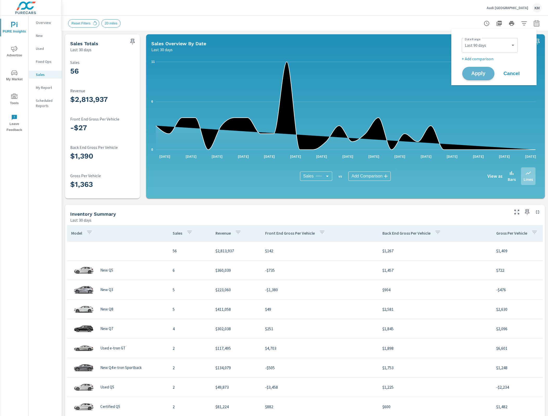
click at [484, 70] on button "Apply" at bounding box center [478, 74] width 32 height 14
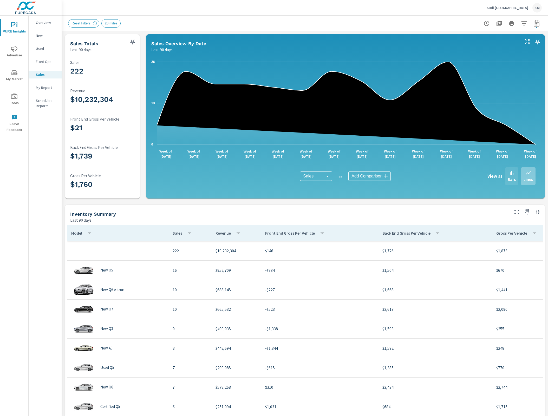
click at [507, 182] on p "Bars" at bounding box center [511, 179] width 8 height 6
click at [511, 182] on div "Bars" at bounding box center [511, 176] width 13 height 18
click at [510, 178] on div "Bars" at bounding box center [511, 176] width 13 height 18
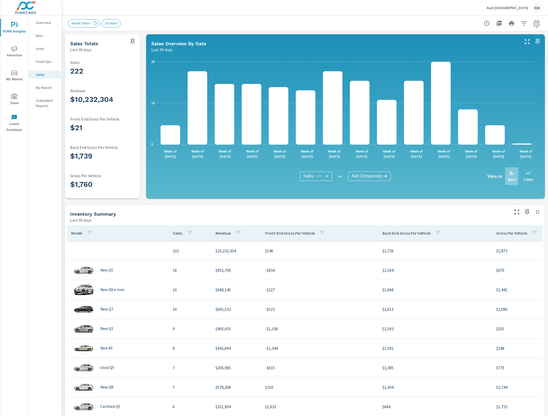
click at [355, 176] on body "PURE Insights Advertise My Market Tools Leave Feedback Overview New Used Fixed …" at bounding box center [274, 208] width 548 height 416
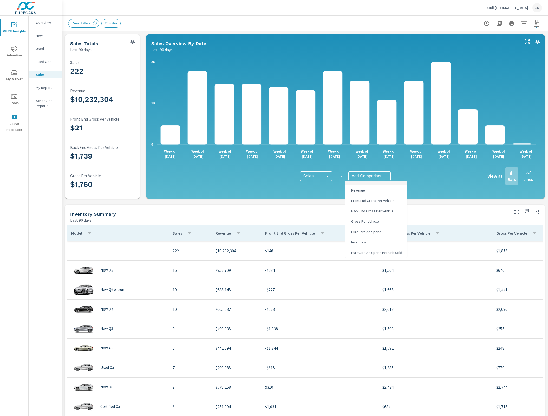
click at [405, 169] on div at bounding box center [274, 208] width 548 height 416
click at [364, 181] on h5 at bounding box center [376, 183] width 54 height 4
click at [366, 176] on div at bounding box center [274, 208] width 548 height 416
click at [369, 174] on div at bounding box center [274, 208] width 548 height 416
click at [377, 176] on div at bounding box center [274, 208] width 548 height 416
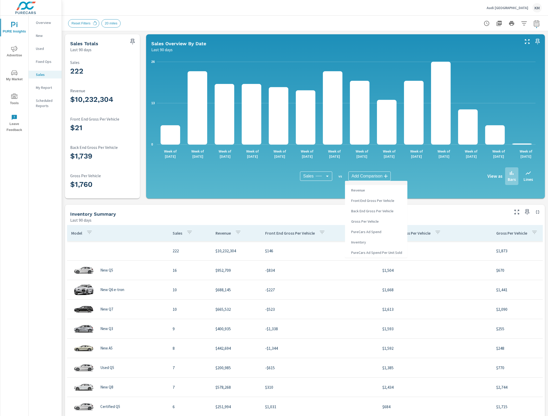
click at [461, 193] on div at bounding box center [274, 208] width 548 height 416
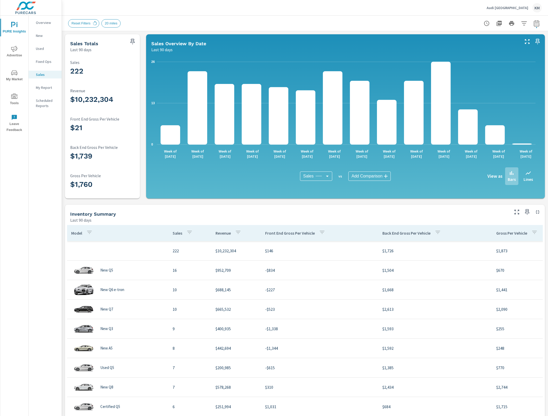
click at [385, 177] on body "PURE Insights Advertise My Market Tools Leave Feedback Overview New Used Fixed …" at bounding box center [274, 208] width 548 height 416
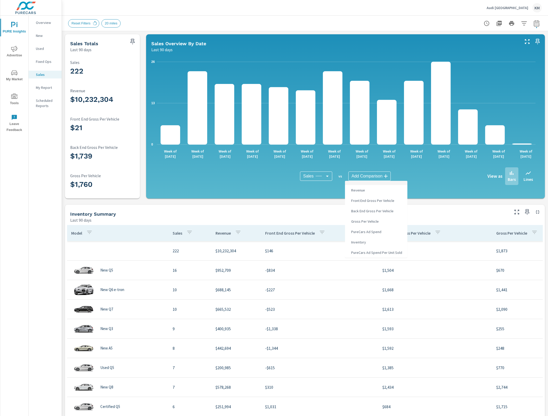
click at [360, 178] on div at bounding box center [274, 208] width 548 height 416
click at [358, 176] on div at bounding box center [274, 208] width 548 height 416
click at [370, 175] on div at bounding box center [274, 208] width 548 height 416
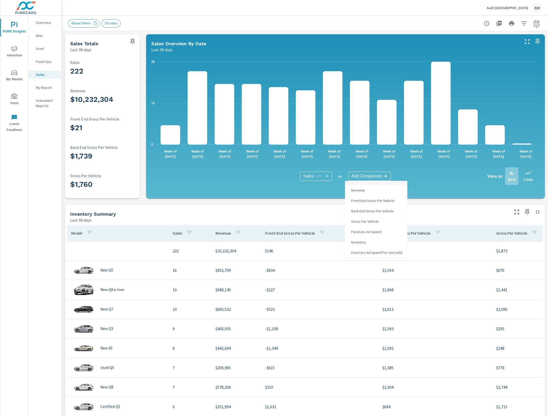
click at [370, 175] on div at bounding box center [274, 208] width 548 height 416
click at [297, 174] on div at bounding box center [274, 208] width 548 height 416
click at [304, 176] on div at bounding box center [274, 208] width 548 height 416
click at [307, 176] on div at bounding box center [274, 208] width 548 height 416
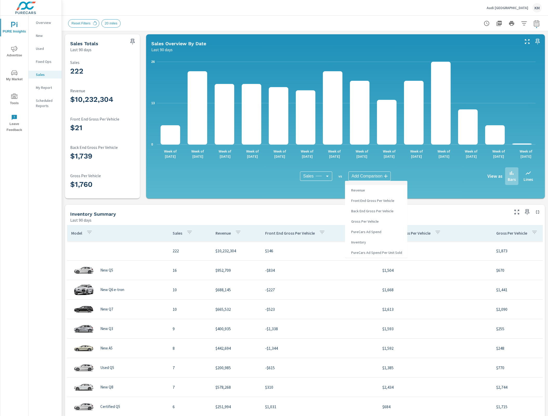
click at [393, 167] on div at bounding box center [274, 208] width 548 height 416
click at [433, 187] on div at bounding box center [274, 208] width 548 height 416
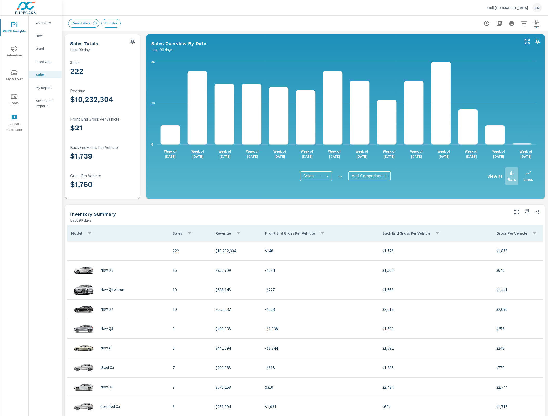
click at [322, 173] on body "PURE Insights Advertise My Market Tools Leave Feedback Overview New Used Fixed …" at bounding box center [274, 208] width 548 height 416
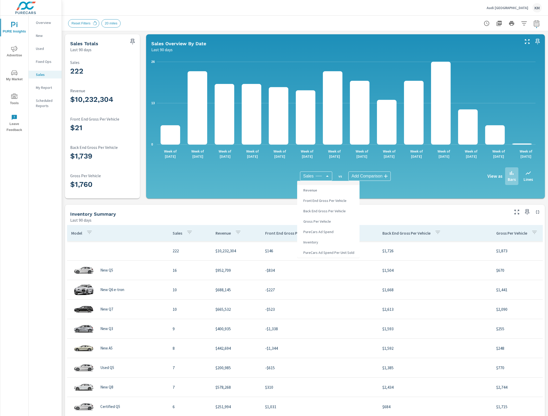
click at [352, 177] on div at bounding box center [274, 208] width 548 height 416
click at [307, 176] on div at bounding box center [274, 208] width 548 height 416
click at [360, 174] on div at bounding box center [274, 208] width 548 height 416
click at [303, 181] on h5 at bounding box center [328, 183] width 54 height 4
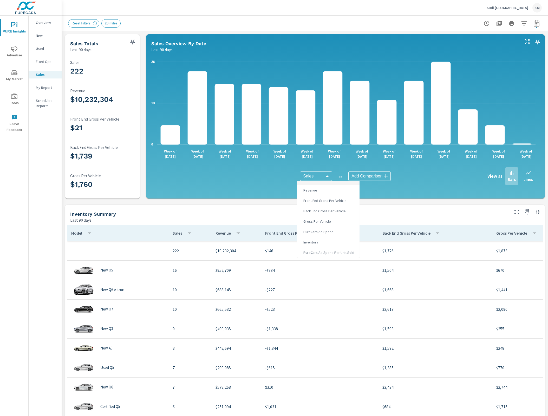
click at [303, 181] on h5 at bounding box center [328, 183] width 54 height 4
click at [310, 177] on div at bounding box center [274, 208] width 548 height 416
click at [321, 175] on div at bounding box center [274, 208] width 548 height 416
click at [325, 177] on div at bounding box center [274, 208] width 548 height 416
click at [417, 173] on div at bounding box center [274, 208] width 548 height 416
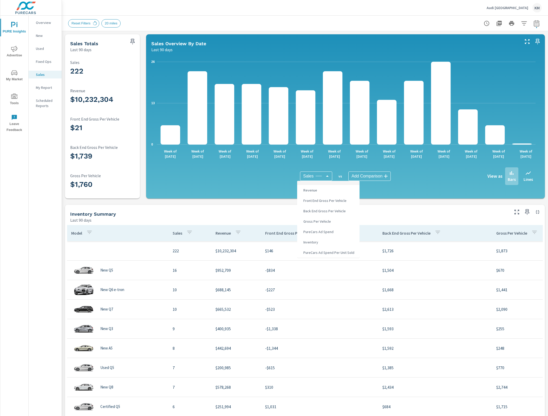
click at [387, 177] on div at bounding box center [274, 208] width 548 height 416
click at [380, 176] on div at bounding box center [274, 208] width 548 height 416
click at [292, 183] on div at bounding box center [274, 208] width 548 height 416
click at [366, 176] on div at bounding box center [274, 208] width 548 height 416
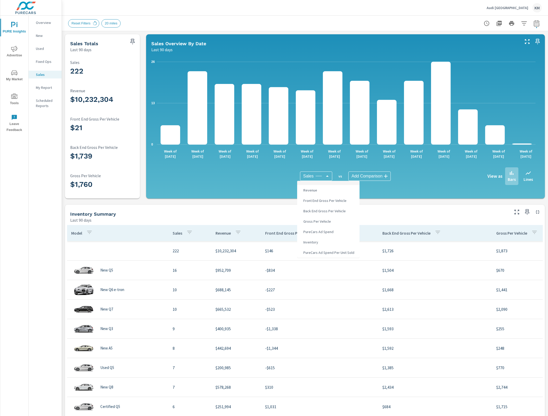
drag, startPoint x: 386, startPoint y: 176, endPoint x: 381, endPoint y: 177, distance: 4.2
click at [384, 177] on div at bounding box center [274, 208] width 548 height 416
click at [381, 177] on div at bounding box center [274, 208] width 548 height 416
click at [378, 200] on div at bounding box center [274, 208] width 548 height 416
drag, startPoint x: 376, startPoint y: 174, endPoint x: 374, endPoint y: 176, distance: 3.1
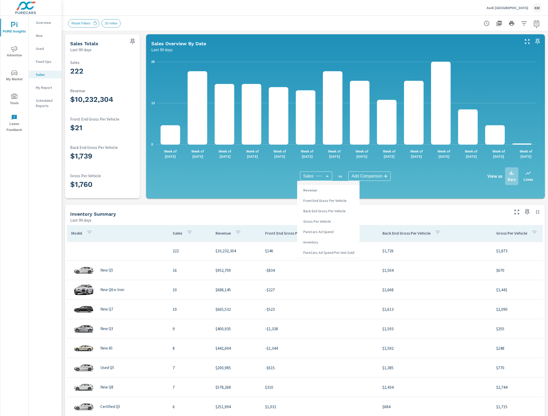
click at [376, 174] on div at bounding box center [274, 208] width 548 height 416
click at [290, 207] on div at bounding box center [274, 208] width 548 height 416
click at [373, 182] on div at bounding box center [274, 208] width 548 height 416
click at [376, 170] on div at bounding box center [274, 208] width 548 height 416
click at [402, 195] on div at bounding box center [274, 208] width 548 height 416
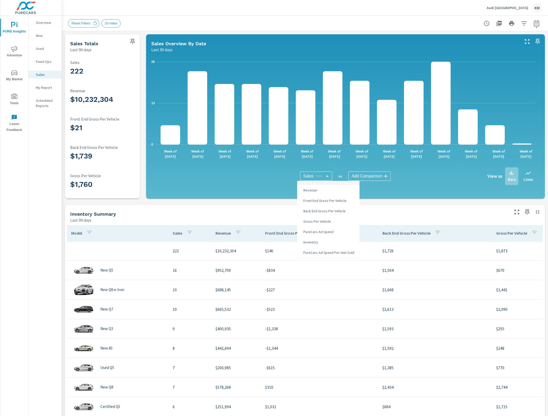
drag, startPoint x: 402, startPoint y: 188, endPoint x: 385, endPoint y: 183, distance: 17.7
click at [402, 187] on div at bounding box center [274, 208] width 548 height 416
click at [371, 177] on div at bounding box center [274, 208] width 548 height 416
click at [336, 194] on li "Revenue" at bounding box center [328, 190] width 62 height 10
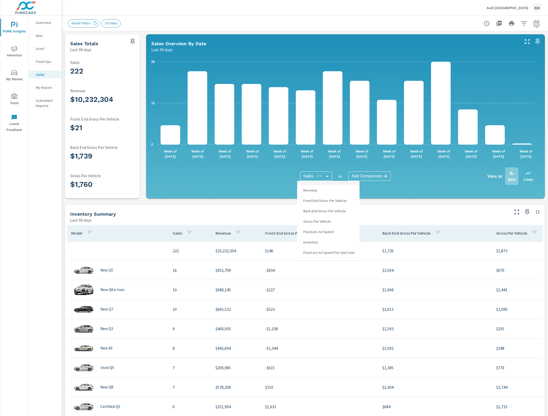
click at [468, 170] on div at bounding box center [274, 208] width 548 height 416
click at [503, 177] on div at bounding box center [274, 208] width 548 height 416
click at [408, 177] on div at bounding box center [274, 208] width 548 height 416
drag, startPoint x: 492, startPoint y: 172, endPoint x: 402, endPoint y: 197, distance: 92.9
click at [492, 172] on div at bounding box center [274, 208] width 548 height 416
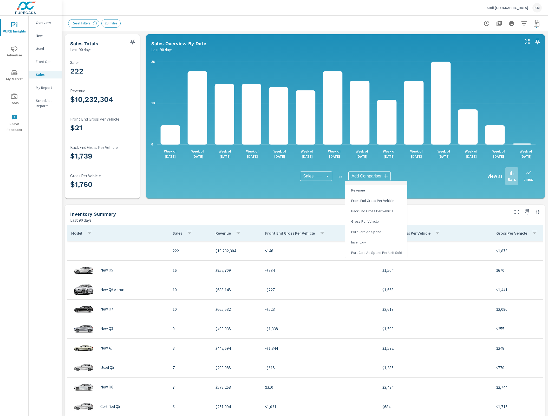
click at [372, 179] on body "PURE Insights Advertise My Market Tools Leave Feedback Overview New Used Fixed …" at bounding box center [274, 208] width 548 height 416
click at [305, 175] on div at bounding box center [274, 208] width 548 height 416
click at [372, 176] on body "PURE Insights Advertise My Market Tools Leave Feedback Overview New Used Fixed …" at bounding box center [274, 208] width 548 height 416
click at [306, 180] on div at bounding box center [274, 208] width 548 height 416
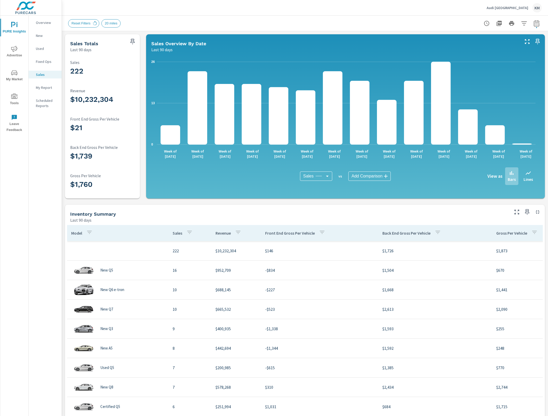
click at [307, 178] on body "PURE Insights Advertise My Market Tools Leave Feedback Overview New Used Fixed …" at bounding box center [274, 208] width 548 height 416
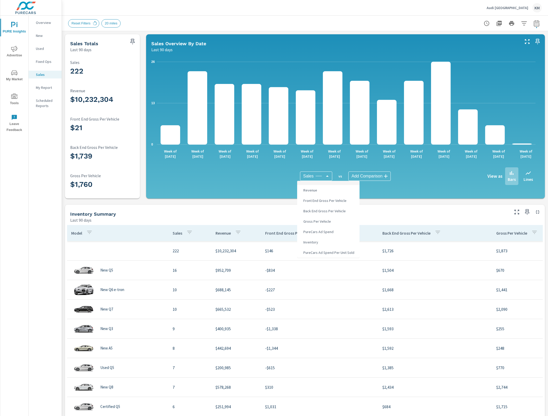
click at [356, 177] on div at bounding box center [274, 208] width 548 height 416
click at [315, 176] on body "PURE Insights Advertise My Market Tools Leave Feedback Overview New Used Fixed …" at bounding box center [274, 208] width 548 height 416
click at [366, 173] on div at bounding box center [274, 208] width 548 height 416
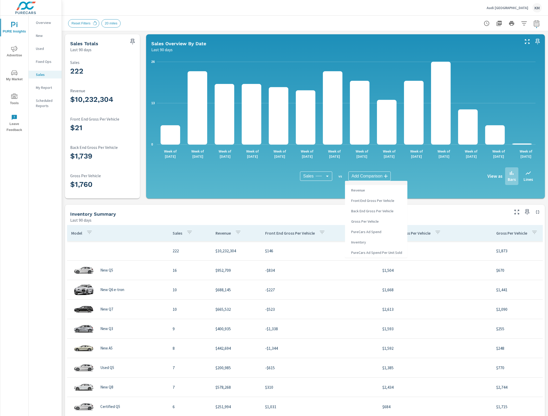
click at [366, 176] on body "PURE Insights Advertise My Market Tools Leave Feedback Overview New Used Fixed …" at bounding box center [274, 208] width 548 height 416
click at [464, 187] on div at bounding box center [274, 208] width 548 height 416
click at [426, 196] on div at bounding box center [274, 208] width 548 height 416
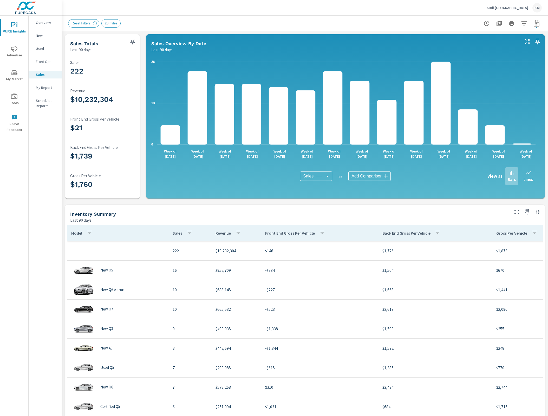
click at [373, 176] on body "PURE Insights Advertise My Market Tools Leave Feedback Overview New Used Fixed …" at bounding box center [274, 208] width 548 height 416
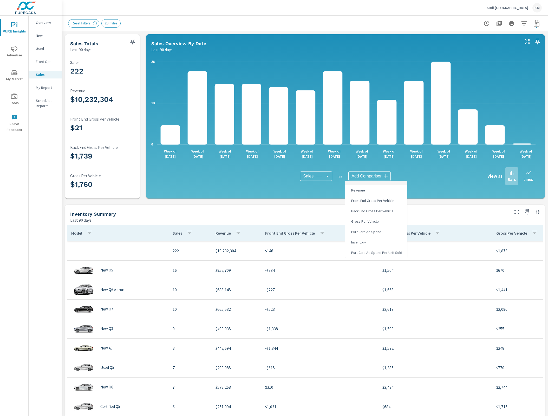
click at [367, 177] on div at bounding box center [274, 208] width 548 height 416
click at [313, 179] on div at bounding box center [274, 208] width 548 height 416
click at [318, 178] on div at bounding box center [274, 208] width 548 height 416
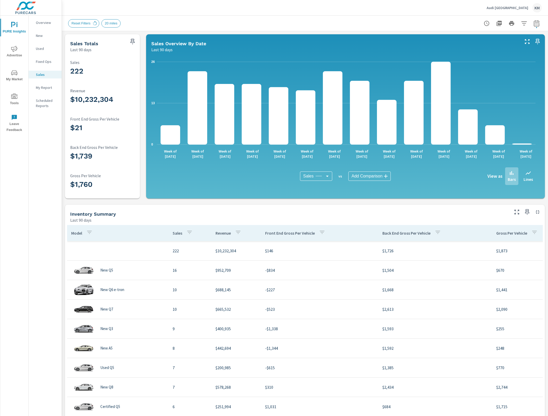
click at [318, 178] on body "PURE Insights Advertise My Market Tools Leave Feedback Overview New Used Fixed …" at bounding box center [274, 208] width 548 height 416
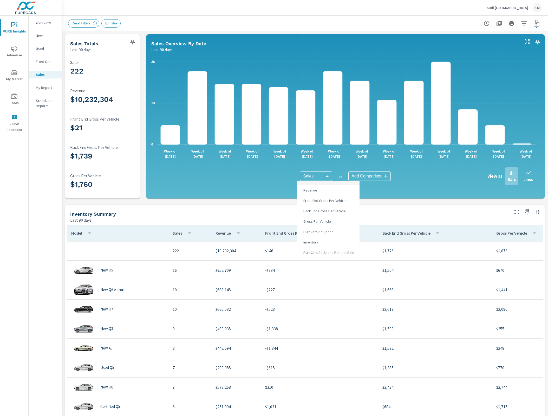
click at [310, 179] on div at bounding box center [274, 208] width 548 height 416
click at [310, 176] on div at bounding box center [274, 208] width 548 height 416
click at [314, 173] on div at bounding box center [274, 208] width 548 height 416
click at [461, 179] on div at bounding box center [274, 208] width 548 height 416
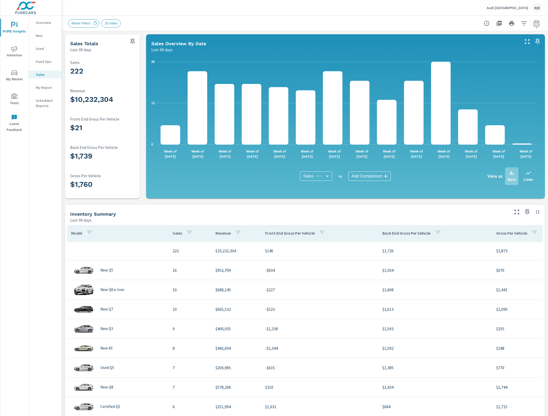
click at [311, 178] on body "PURE Insights Advertise My Market Tools Leave Feedback Overview New Used Fixed …" at bounding box center [274, 208] width 548 height 416
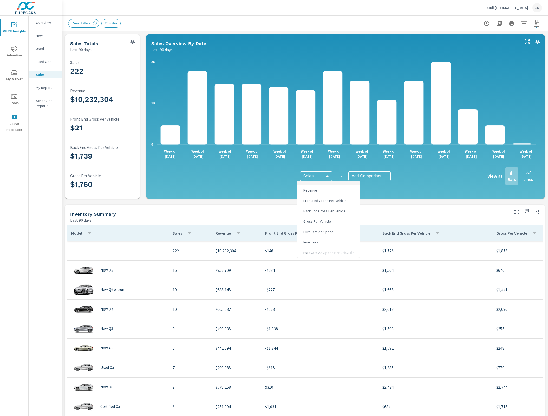
click at [313, 191] on span "Revenue" at bounding box center [309, 190] width 17 height 7
click at [375, 175] on div at bounding box center [274, 208] width 548 height 416
click at [376, 176] on div at bounding box center [274, 208] width 548 height 416
click at [409, 189] on div at bounding box center [274, 208] width 548 height 416
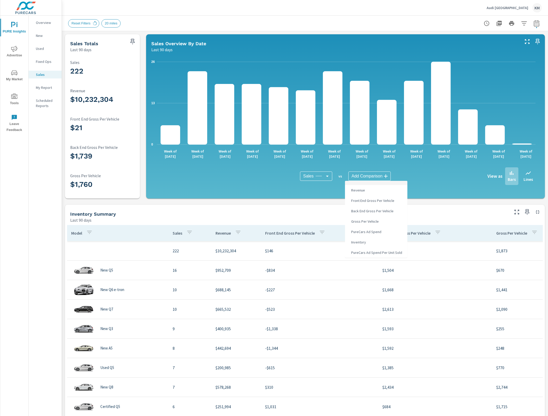
click at [372, 178] on body "PURE Insights Advertise My Market Tools Leave Feedback Overview New Used Fixed …" at bounding box center [274, 208] width 548 height 416
click at [371, 177] on div at bounding box center [274, 208] width 548 height 416
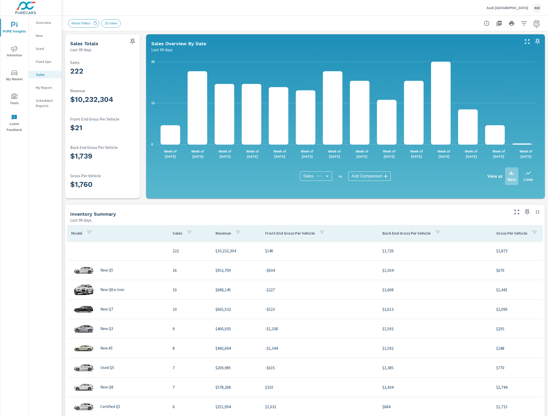
click at [370, 175] on body "PURE Insights Advertise My Market Tools Leave Feedback Overview New Used Fixed …" at bounding box center [274, 208] width 548 height 416
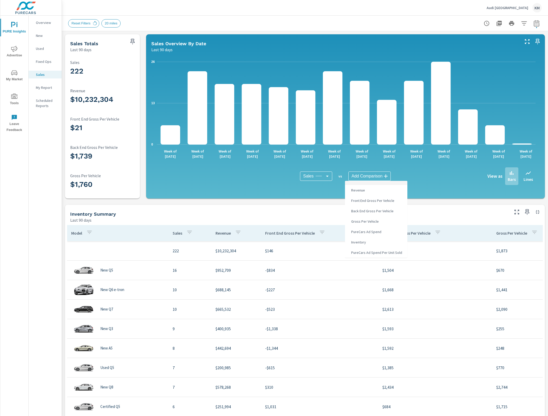
click at [433, 186] on div at bounding box center [274, 208] width 548 height 416
click at [374, 176] on body "PURE Insights Advertise My Market Tools Leave Feedback Overview New Used Fixed …" at bounding box center [274, 208] width 548 height 416
click at [378, 243] on li "Inventory" at bounding box center [376, 242] width 62 height 10
click at [369, 244] on li "Inventory" at bounding box center [376, 242] width 62 height 10
type input "Inventory"
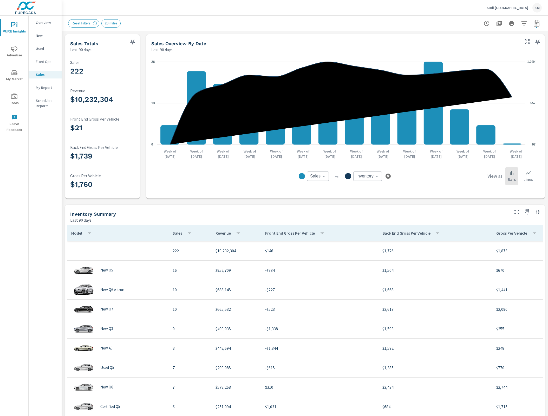
click at [119, 60] on p "Sales" at bounding box center [104, 62] width 69 height 5
drag, startPoint x: 137, startPoint y: 65, endPoint x: 134, endPoint y: 70, distance: 6.0
click at [136, 65] on div "222 Sales" at bounding box center [104, 69] width 69 height 18
click at [134, 56] on div "222 Sales $10,232,304 Revenue $21 Front End Gross Per Vehicle $1,739 Back End G…" at bounding box center [102, 126] width 71 height 142
drag, startPoint x: 519, startPoint y: 58, endPoint x: 512, endPoint y: 59, distance: 7.3
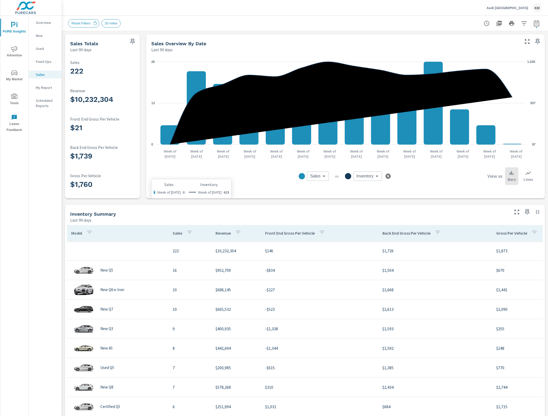
click at [519, 58] on icon "0 13 26 97 557 1.02K" at bounding box center [343, 103] width 384 height 91
click at [537, 55] on div "0 13 26 97 557 1.02K Week of [DATE] Week of [DATE] Week of [DATE] Week of [DATE…" at bounding box center [345, 126] width 394 height 142
click at [539, 56] on div "0 13 26 97 557 1.02K Week of [DATE] Week of [DATE] Week of [DATE] Week of [DATE…" at bounding box center [345, 125] width 399 height 146
click at [536, 55] on div "0 13 26 97 557 1.02K Week of [DATE] Week of [DATE] Week of [DATE] Week of [DATE…" at bounding box center [345, 126] width 394 height 142
click at [538, 55] on div "0 13 26 97 557 1.02K Week of [DATE] Week of [DATE] Week of [DATE] Week of [DATE…" at bounding box center [345, 125] width 399 height 146
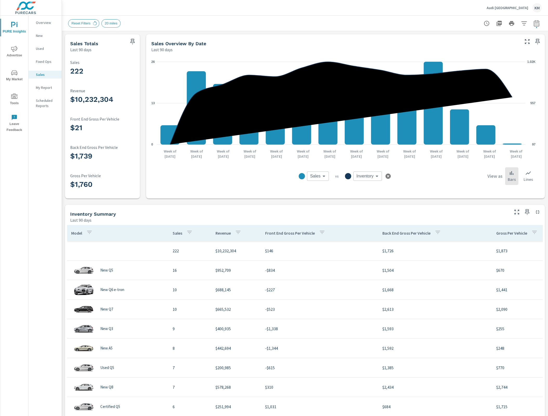
click at [537, 56] on div "0 13 26 97 557 1.02K Week of [DATE] Week of [DATE] Week of [DATE] Week of [DATE…" at bounding box center [345, 126] width 394 height 142
